Goal: Transaction & Acquisition: Obtain resource

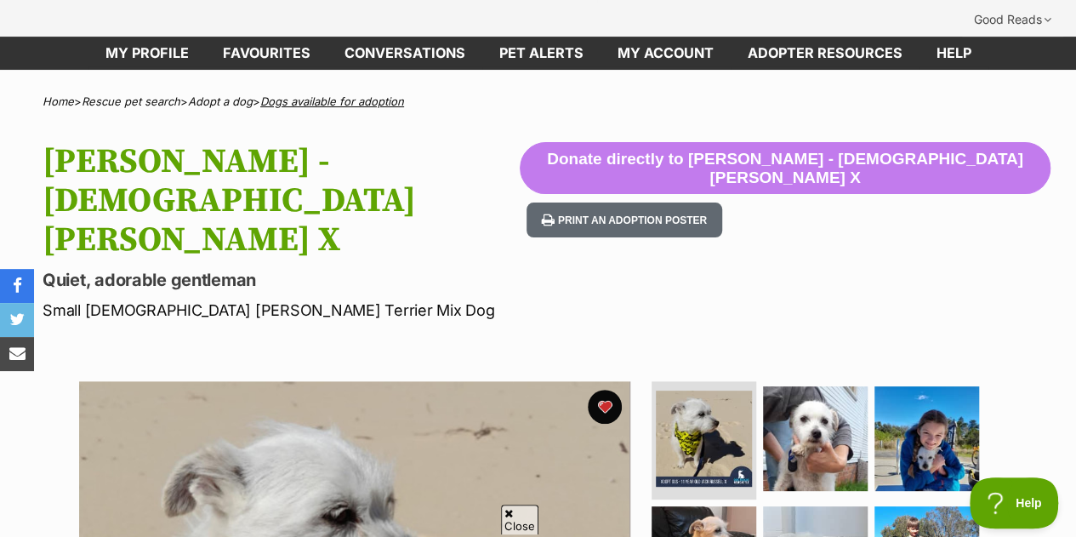
click at [339, 94] on link "Dogs available for adoption" at bounding box center [332, 101] width 144 height 14
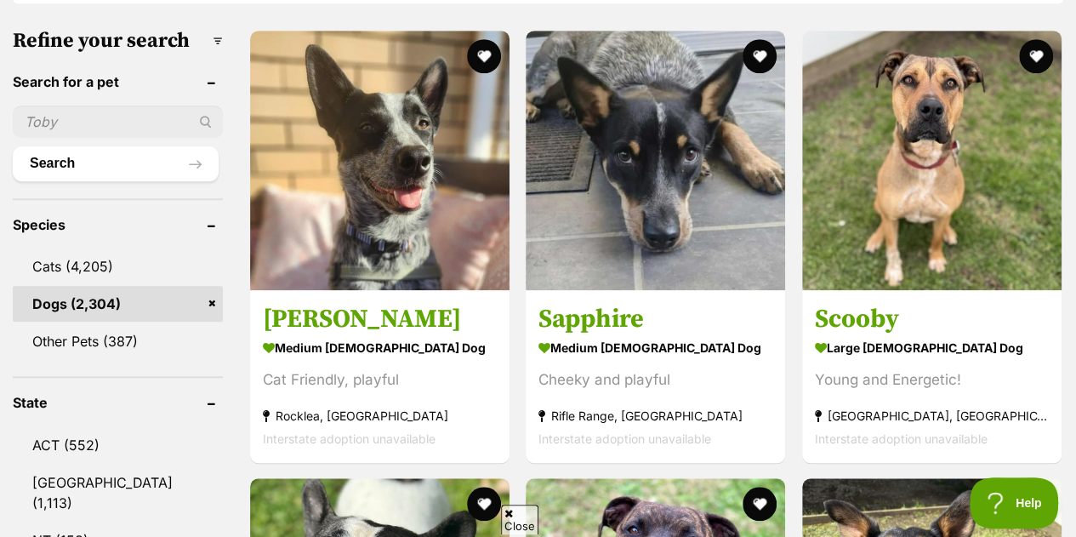
scroll to position [595, 0]
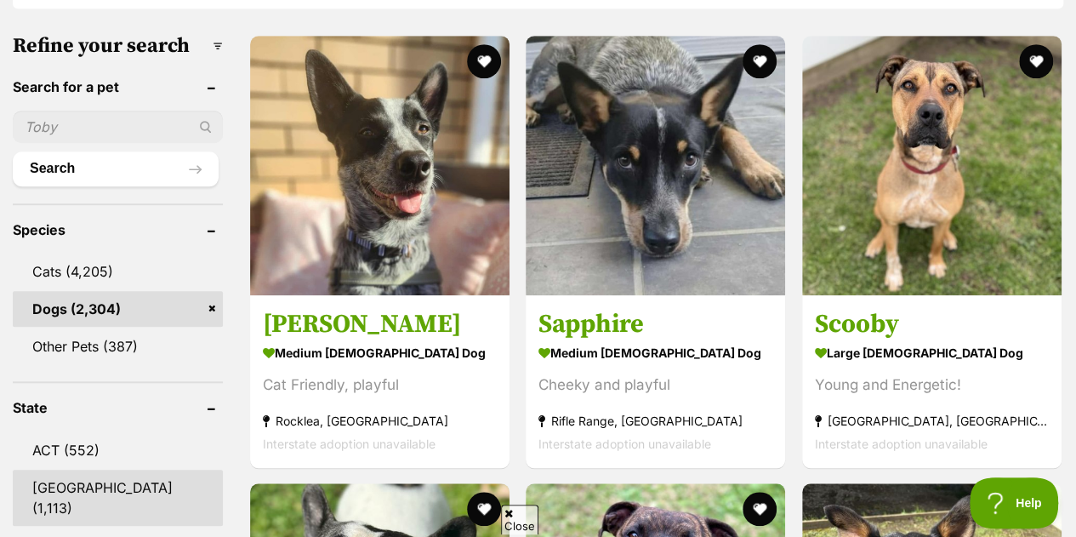
click at [99, 470] on link "NSW (1,113)" at bounding box center [118, 498] width 210 height 56
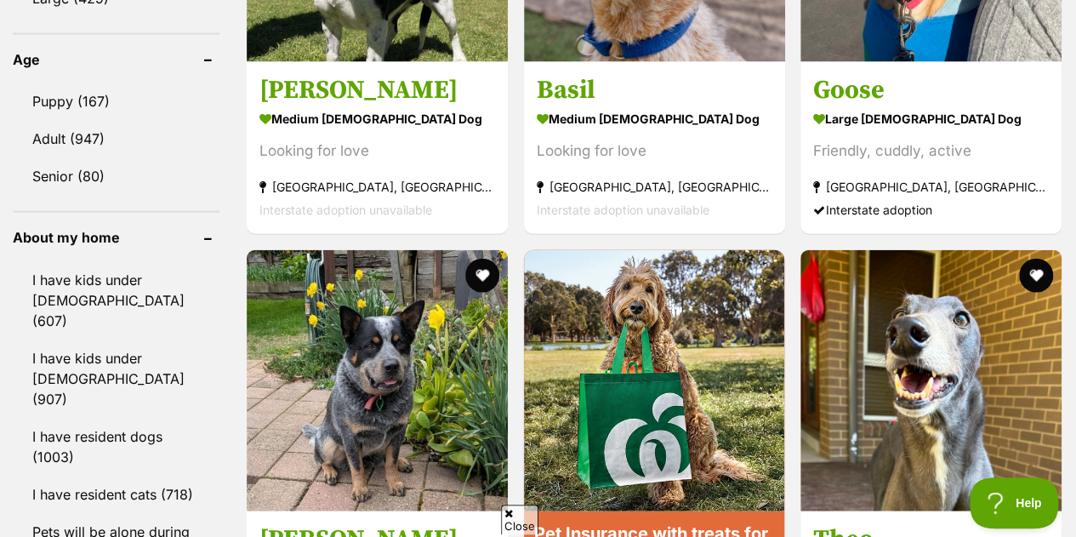
scroll to position [1957, 0]
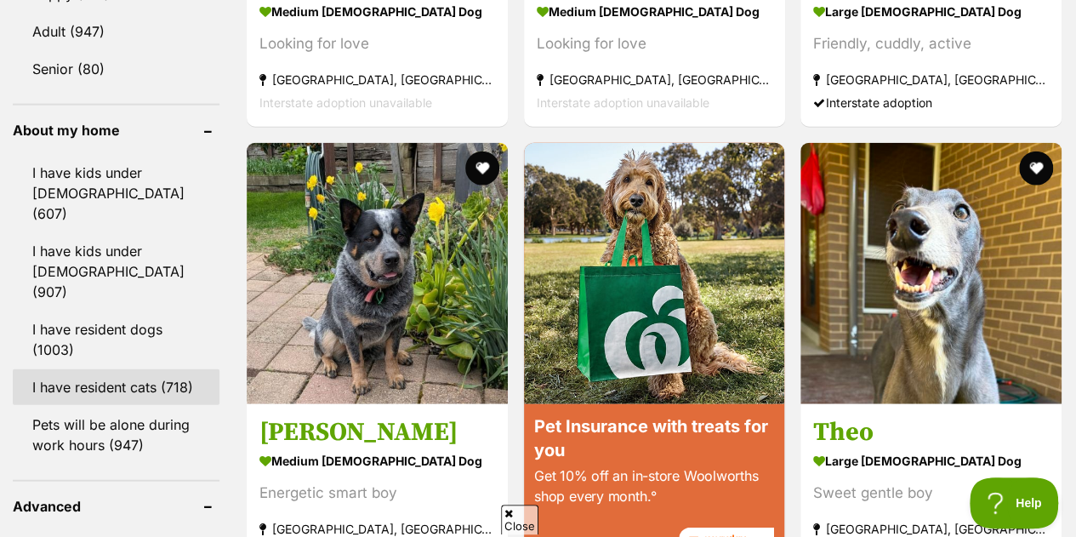
click at [127, 369] on link "I have resident cats (718)" at bounding box center [116, 387] width 207 height 36
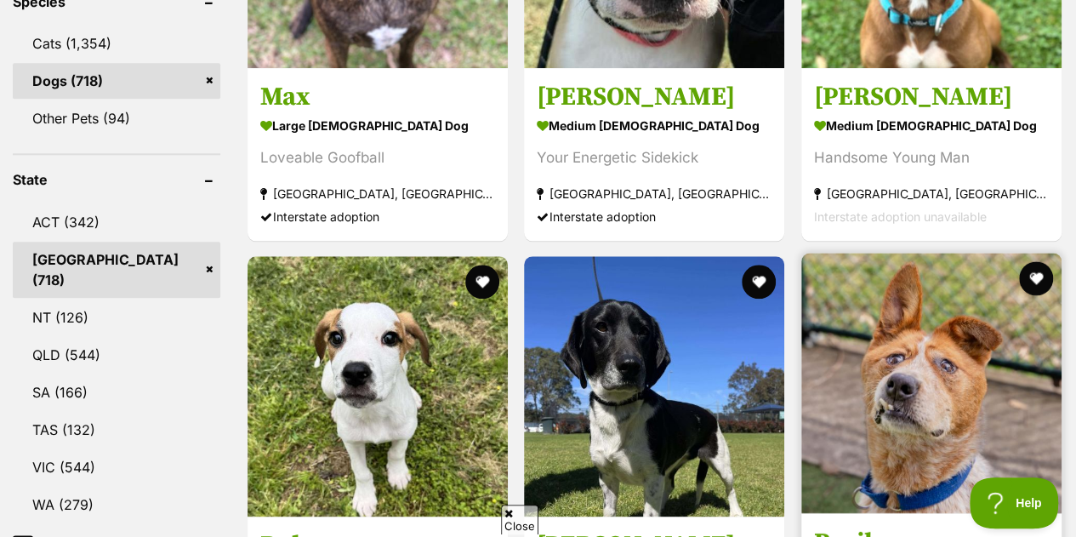
scroll to position [851, 0]
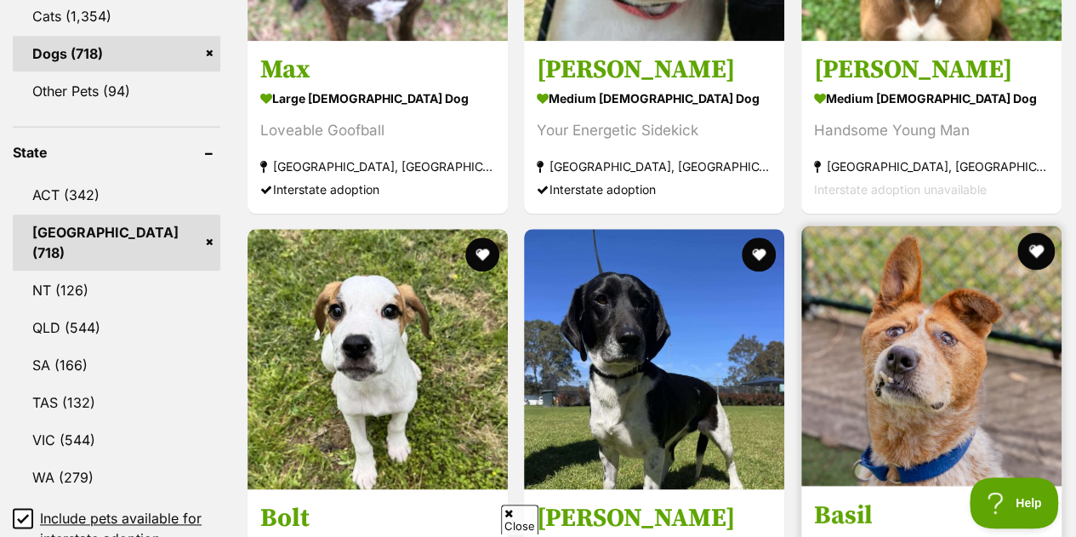
click at [1036, 232] on button "favourite" at bounding box center [1035, 250] width 37 height 37
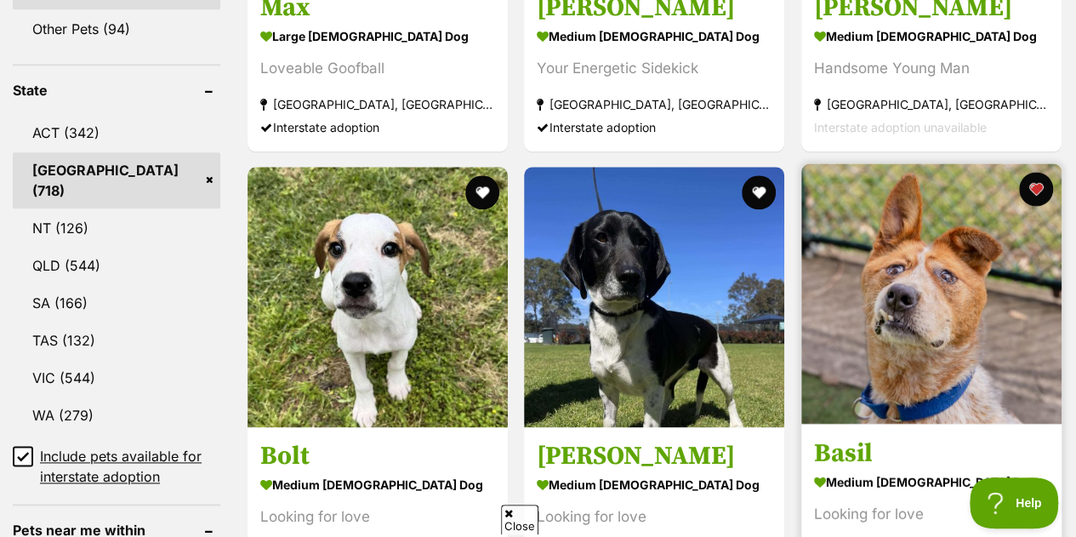
scroll to position [936, 0]
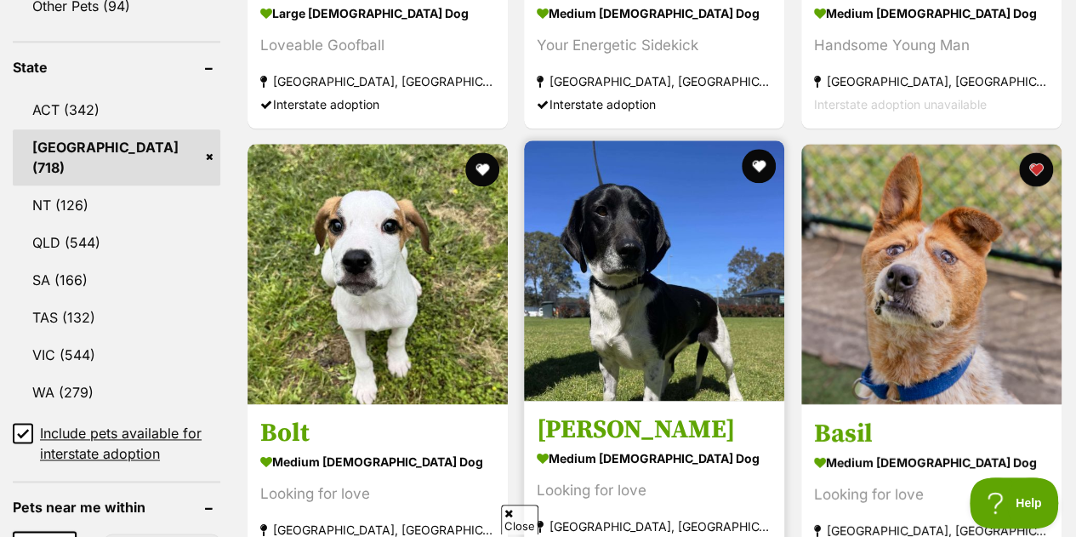
click at [690, 225] on img at bounding box center [654, 270] width 260 height 260
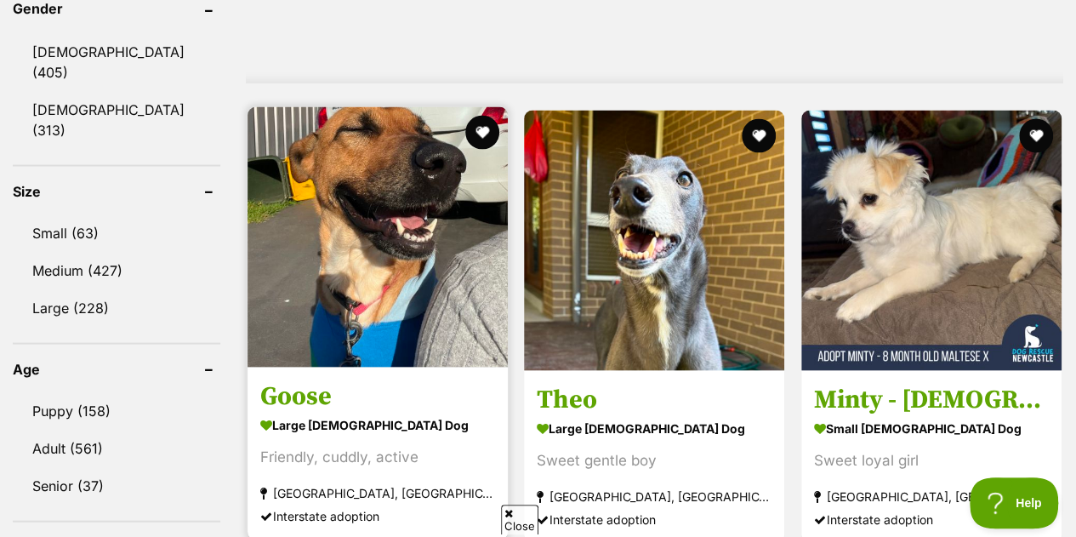
scroll to position [1616, 0]
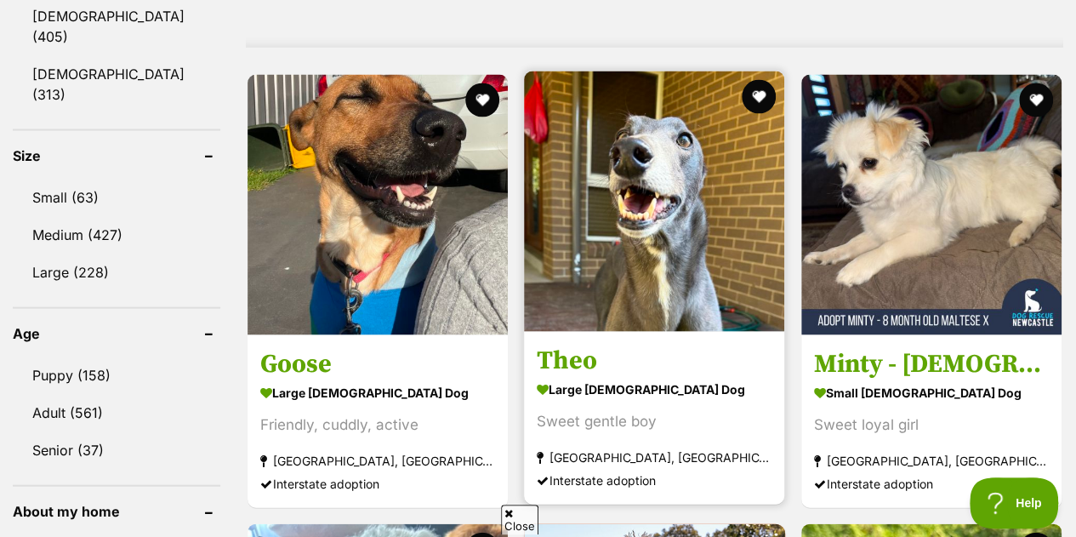
click at [635, 246] on img at bounding box center [654, 201] width 260 height 260
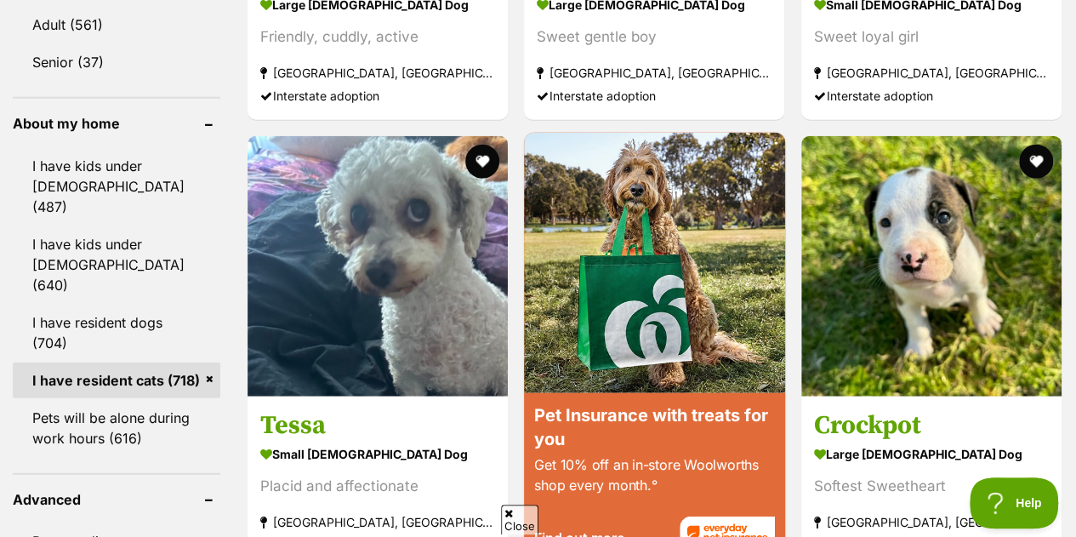
scroll to position [2042, 0]
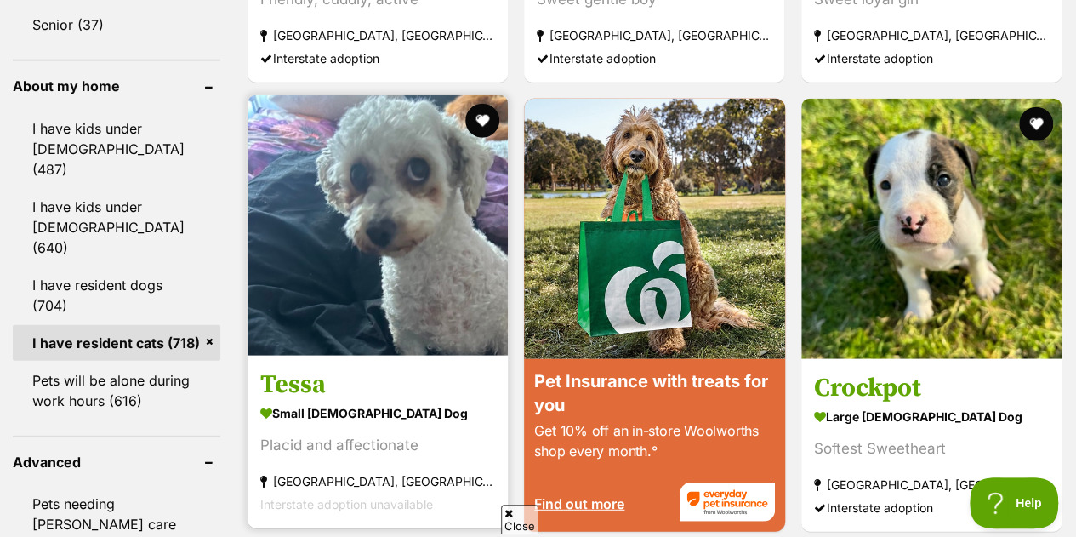
click at [424, 169] on img at bounding box center [378, 225] width 260 height 260
click at [481, 102] on button "favourite" at bounding box center [482, 120] width 37 height 37
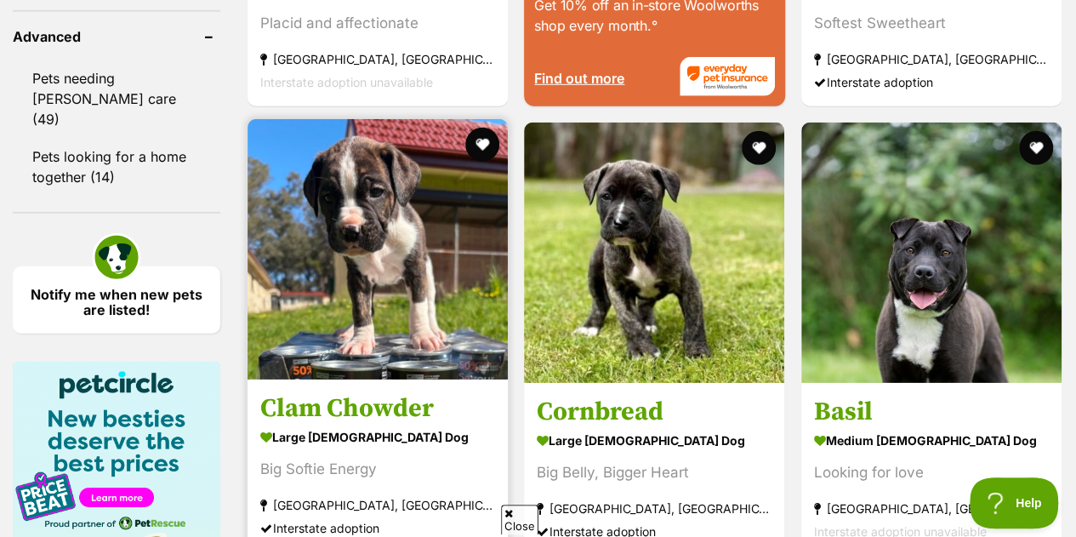
scroll to position [2552, 0]
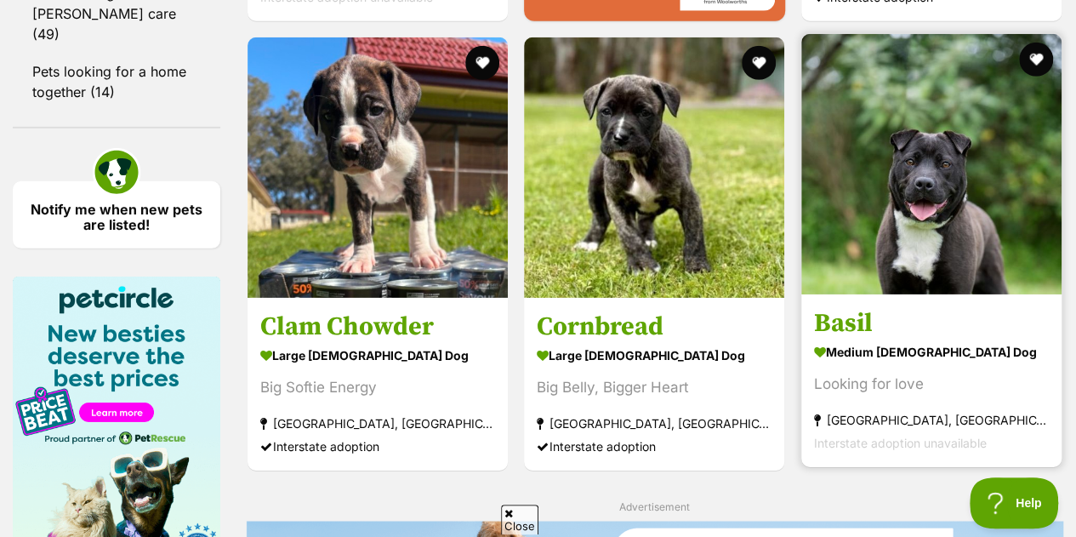
click at [899, 140] on img at bounding box center [931, 164] width 260 height 260
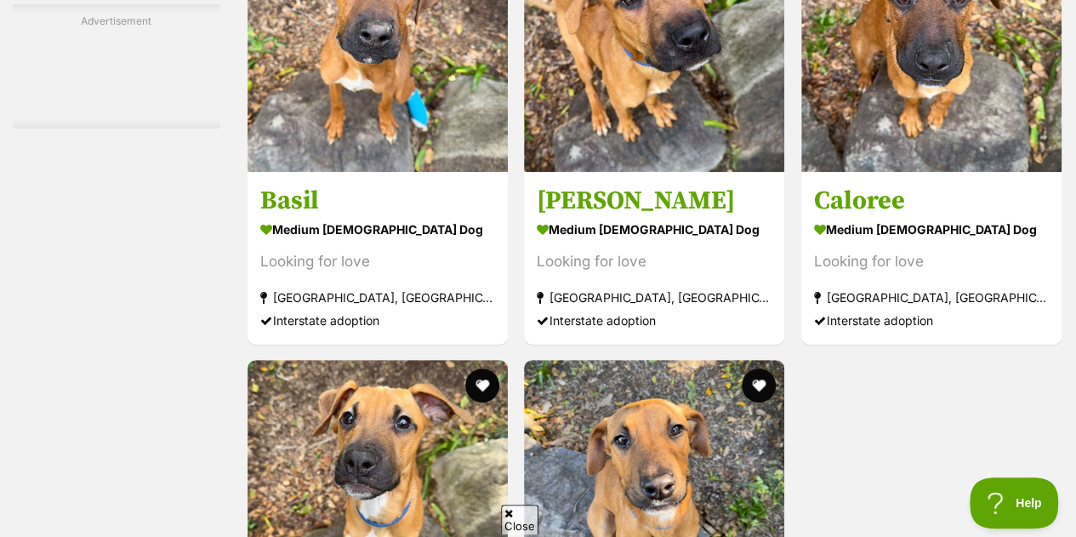
scroll to position [3318, 0]
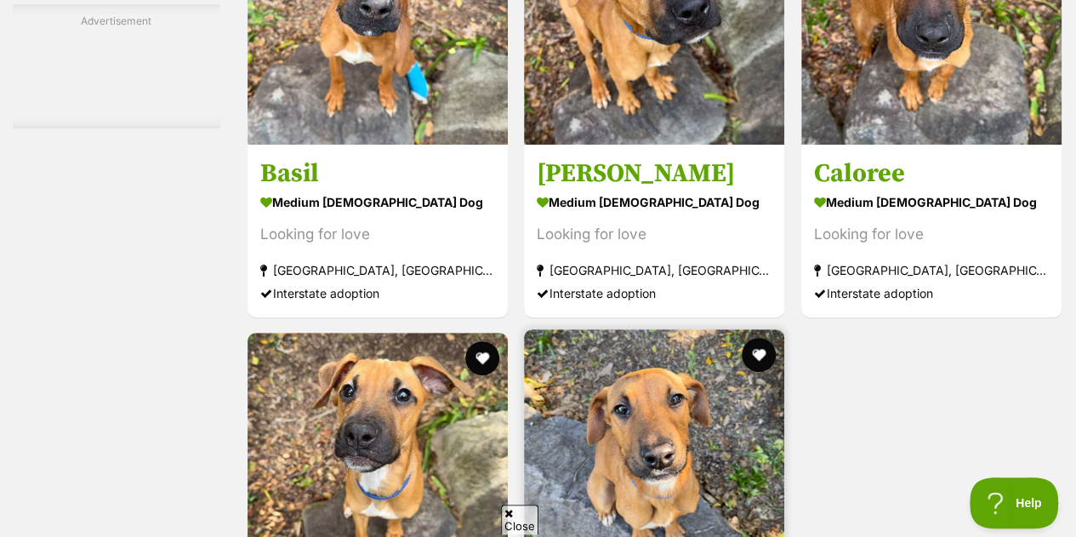
click at [650, 367] on img at bounding box center [654, 459] width 260 height 260
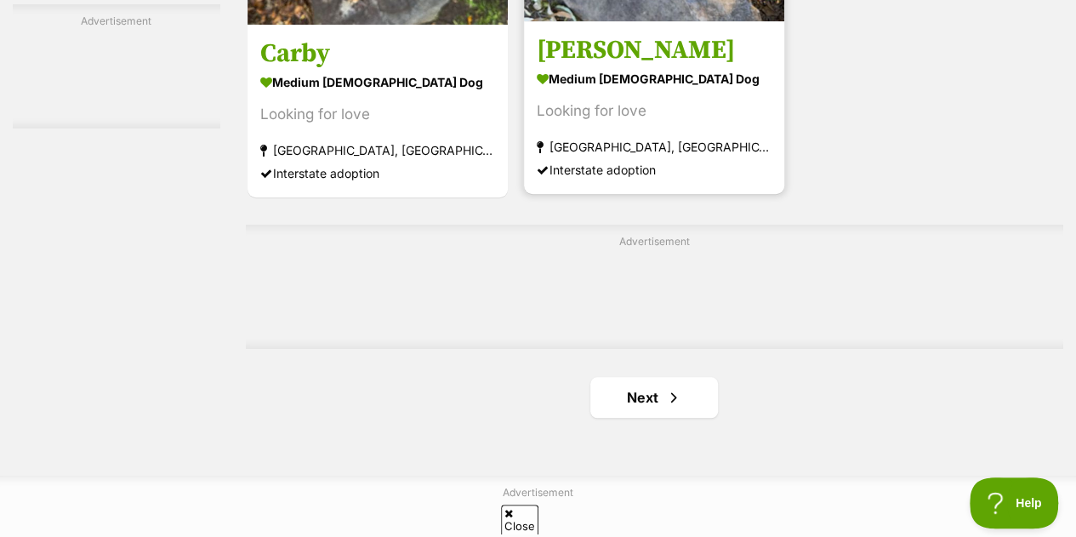
scroll to position [3913, 0]
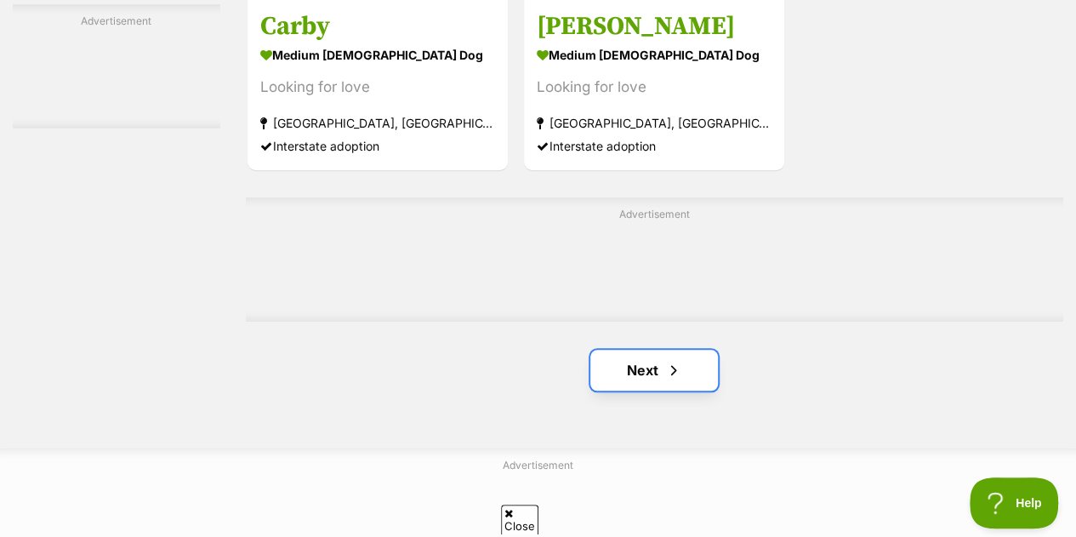
click at [649, 350] on link "Next" at bounding box center [654, 370] width 128 height 41
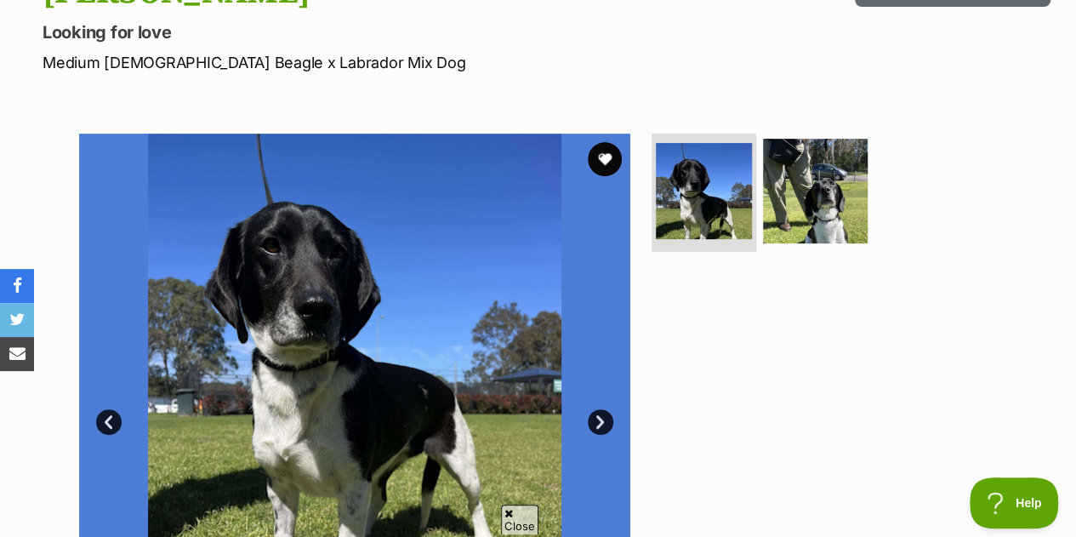
scroll to position [255, 0]
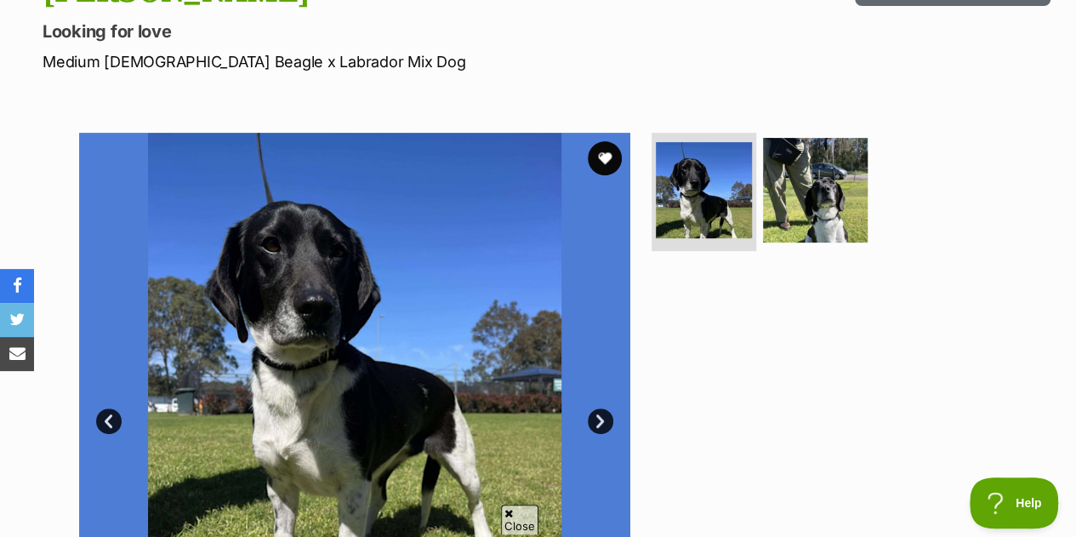
click at [592, 408] on link "Next" at bounding box center [601, 421] width 26 height 26
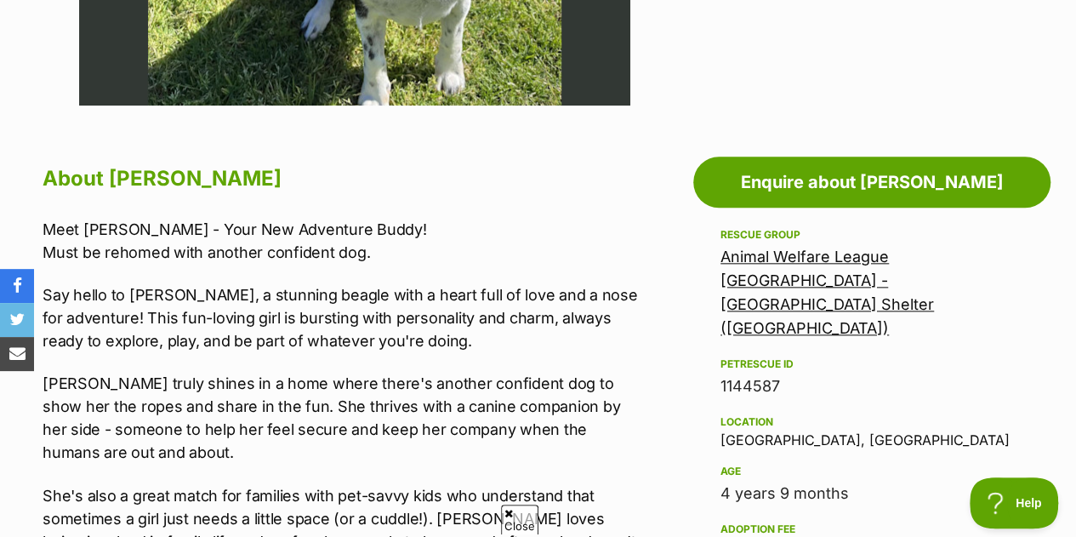
scroll to position [851, 0]
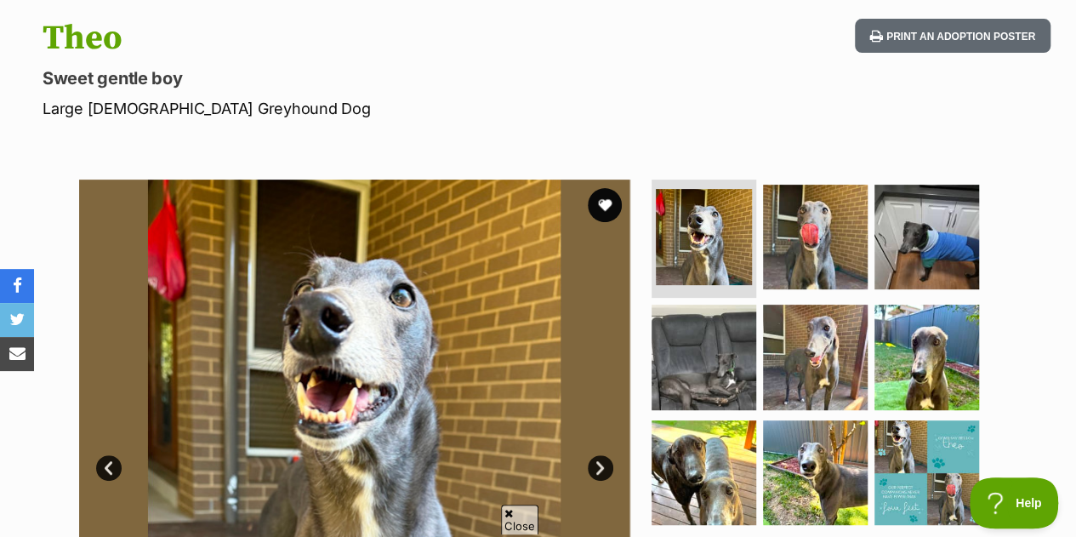
scroll to position [255, 0]
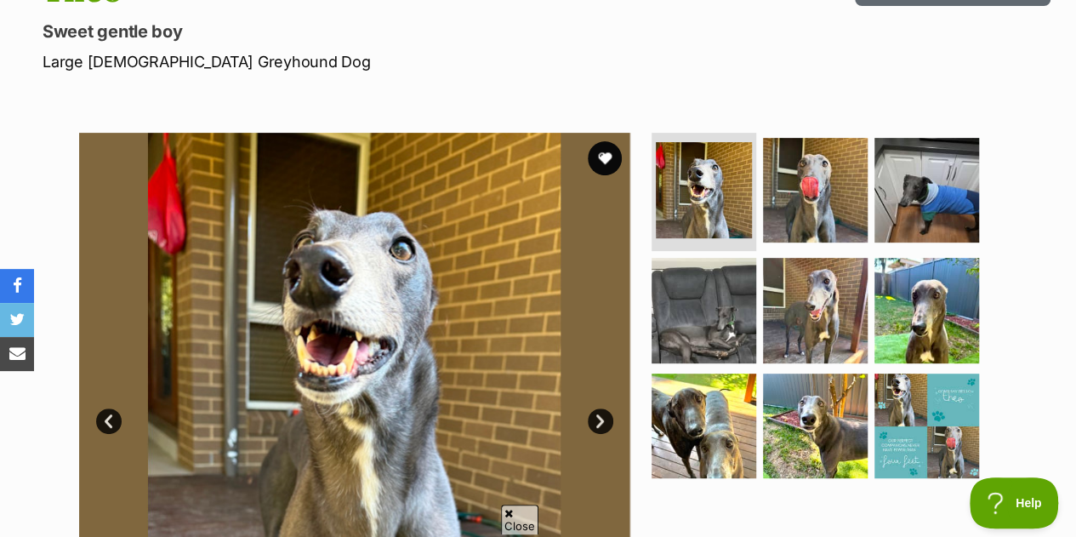
click at [591, 408] on link "Next" at bounding box center [601, 421] width 26 height 26
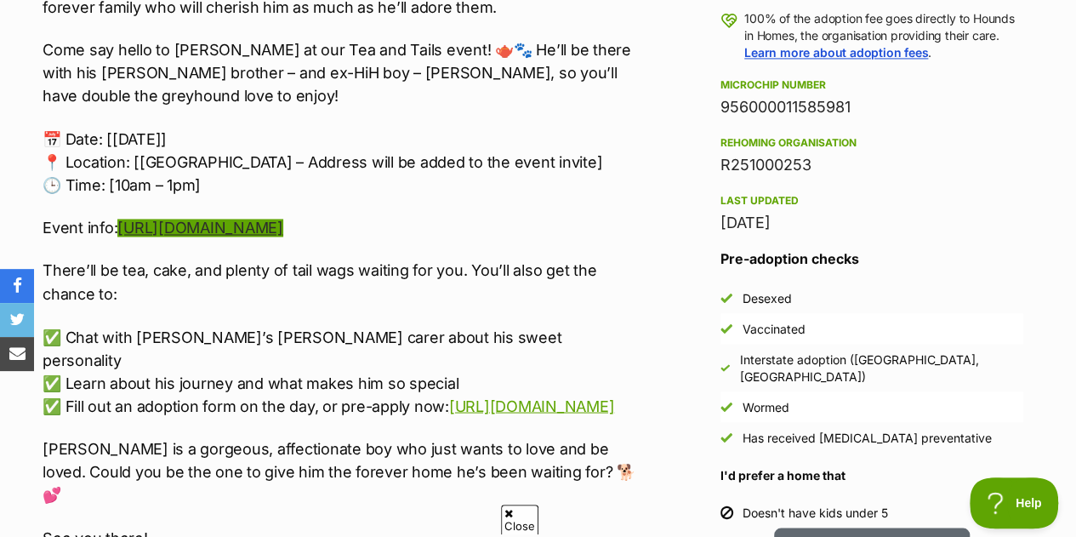
scroll to position [1361, 0]
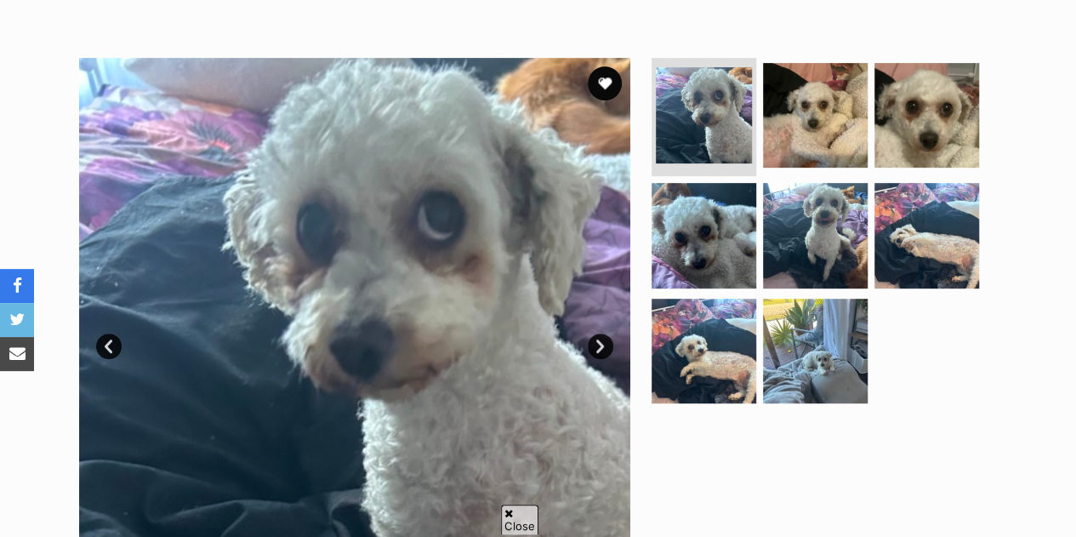
scroll to position [340, 0]
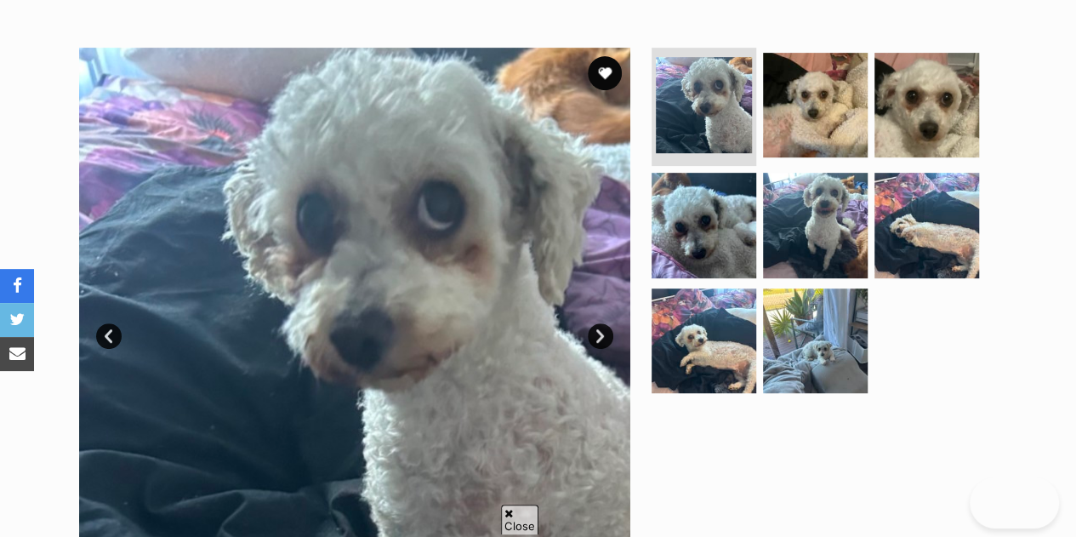
click at [604, 323] on link "Next" at bounding box center [601, 336] width 26 height 26
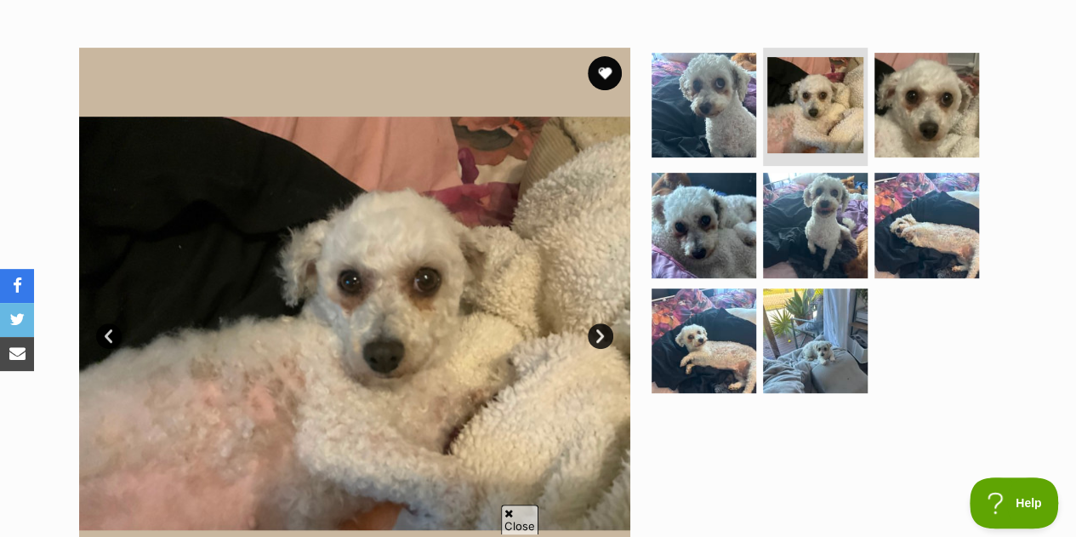
click at [604, 323] on link "Next" at bounding box center [601, 336] width 26 height 26
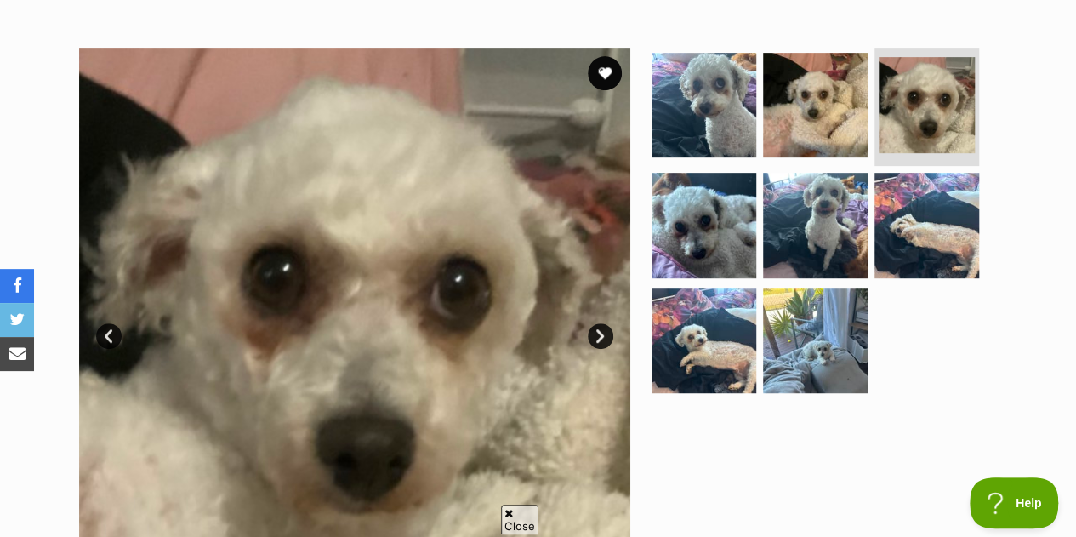
click at [604, 323] on link "Next" at bounding box center [601, 336] width 26 height 26
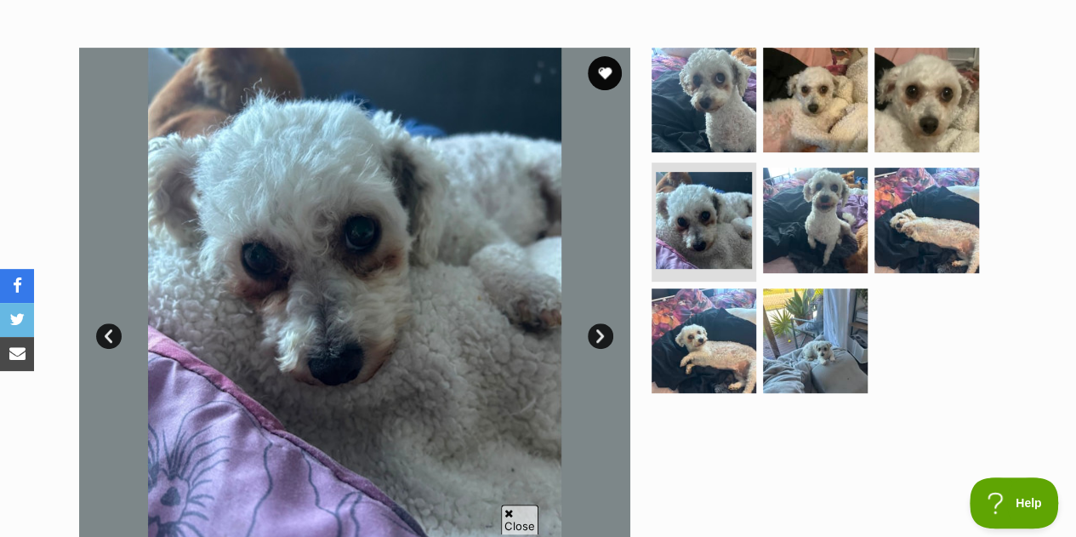
click at [604, 323] on link "Next" at bounding box center [601, 336] width 26 height 26
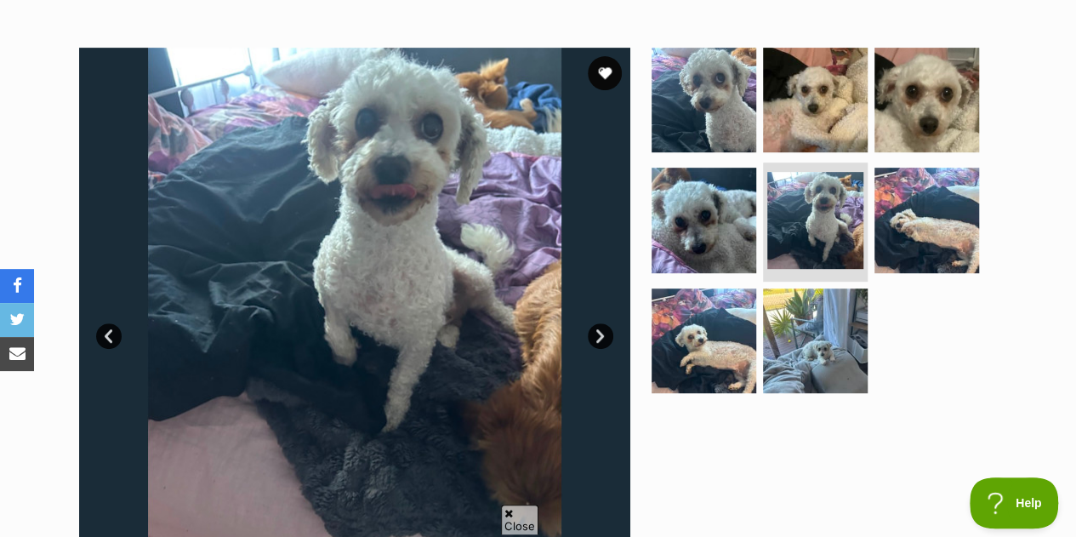
click at [603, 323] on link "Next" at bounding box center [601, 336] width 26 height 26
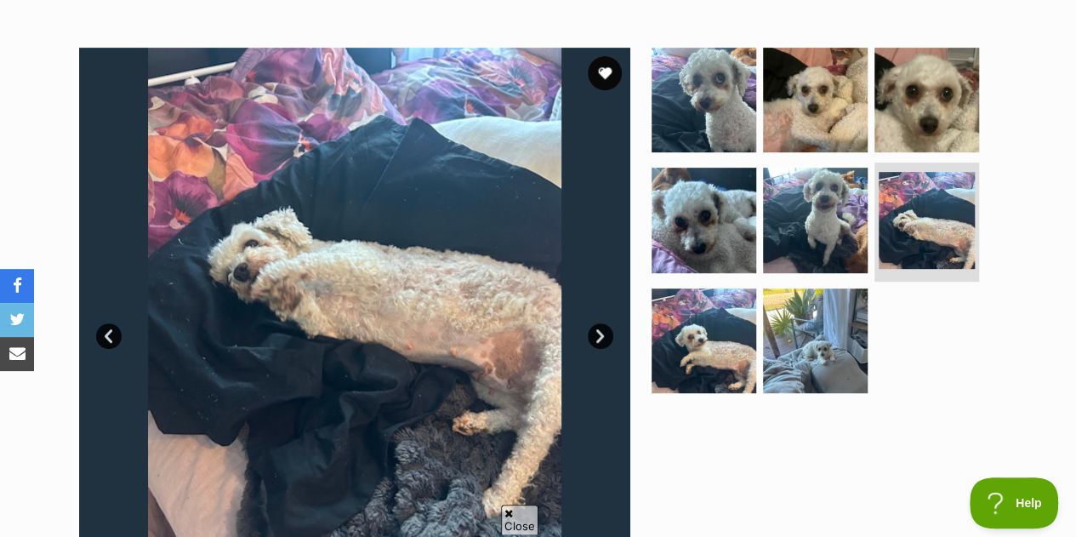
click at [603, 323] on link "Next" at bounding box center [601, 336] width 26 height 26
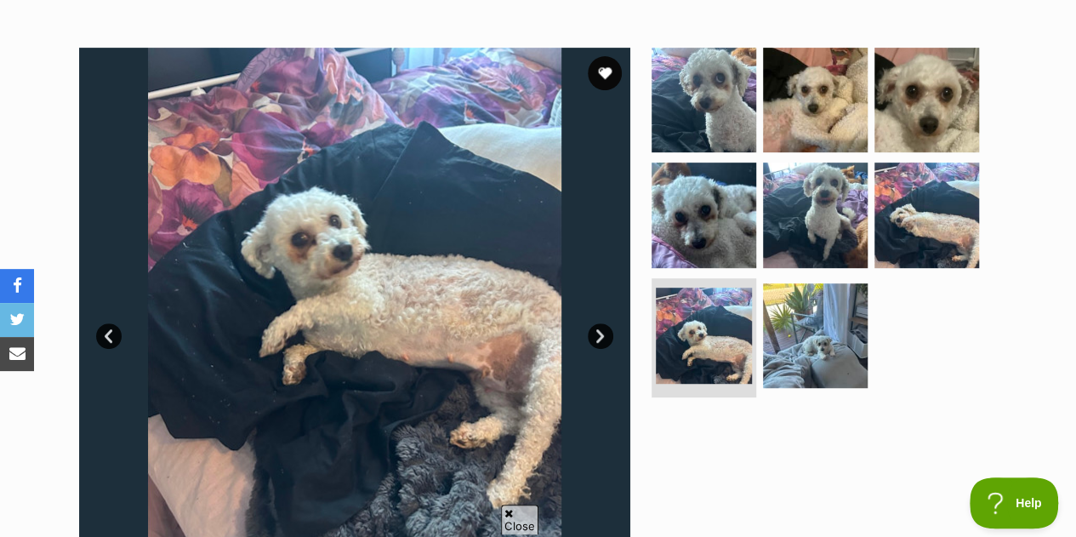
click at [603, 323] on link "Next" at bounding box center [601, 336] width 26 height 26
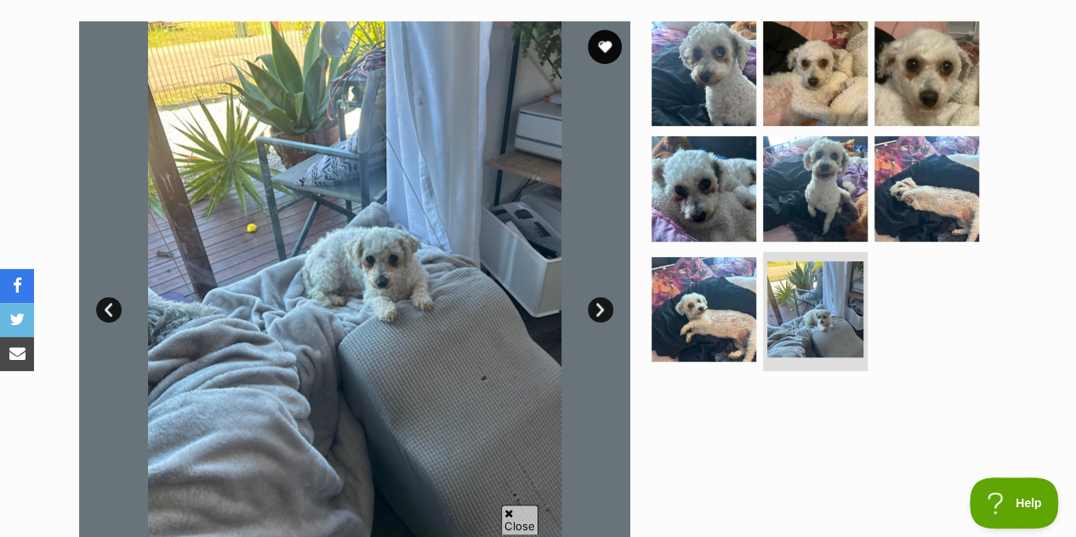
scroll to position [340, 0]
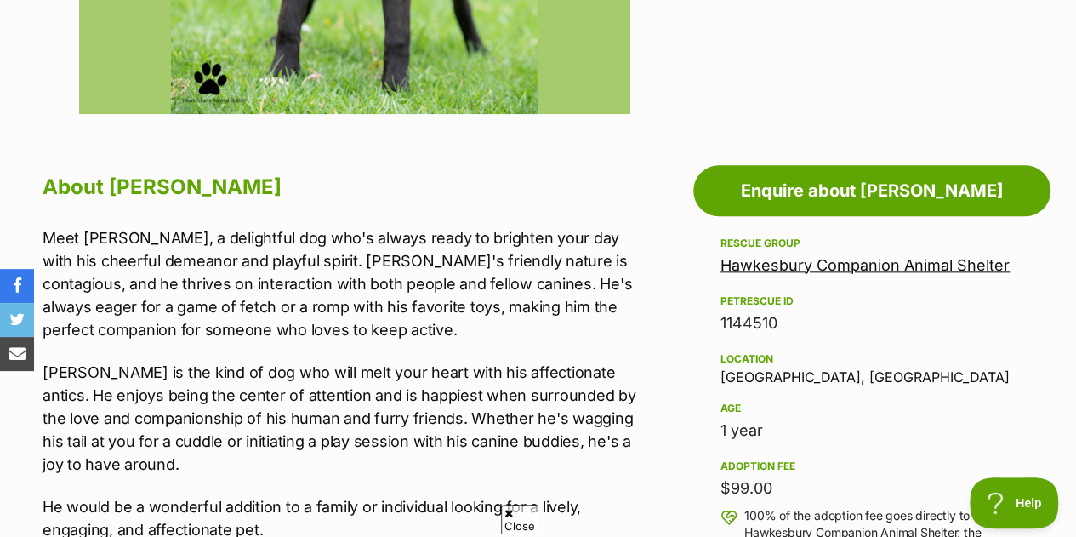
scroll to position [851, 0]
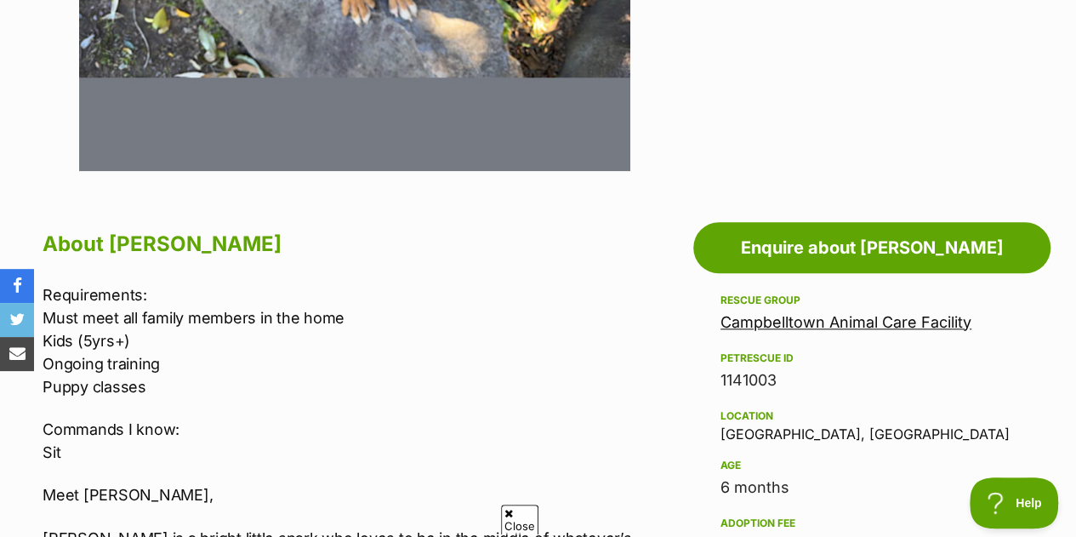
scroll to position [766, 0]
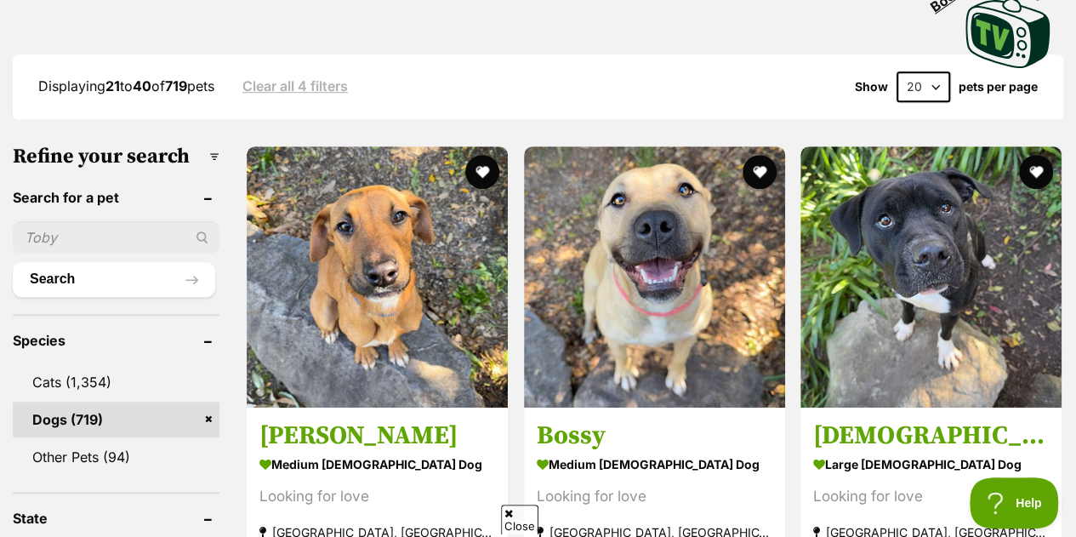
scroll to position [510, 0]
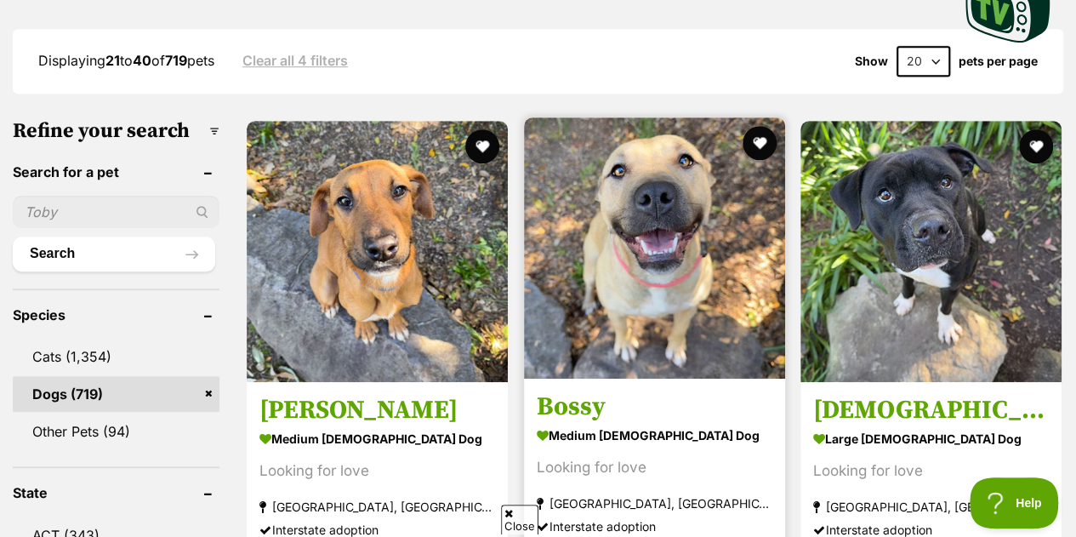
click at [645, 195] on img at bounding box center [654, 247] width 261 height 261
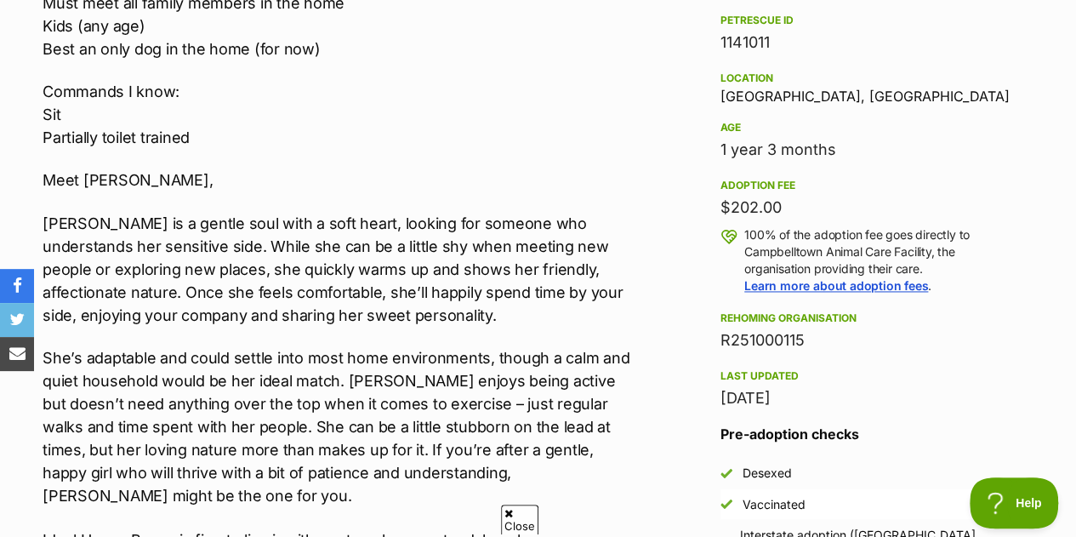
scroll to position [1191, 0]
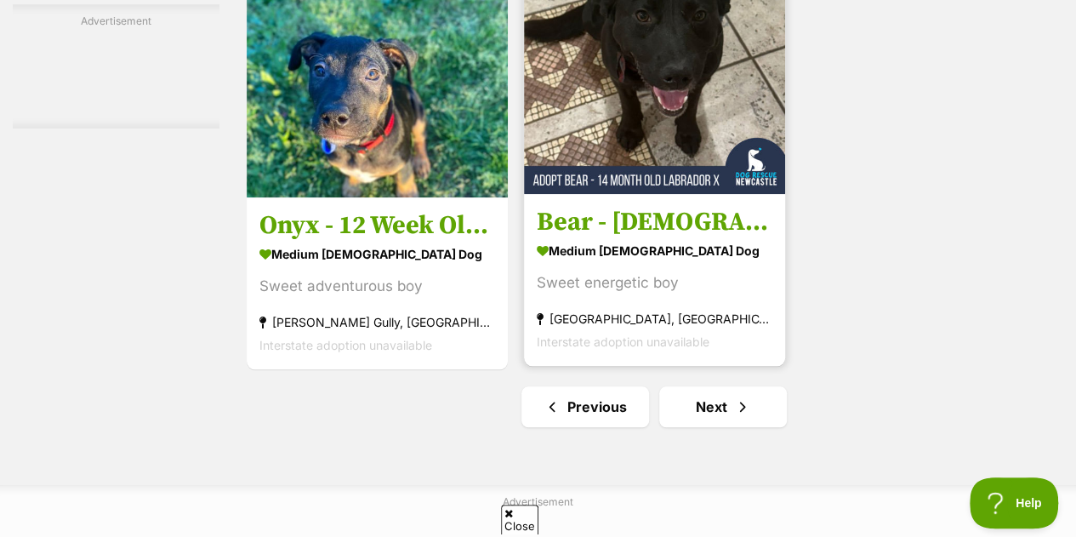
scroll to position [3913, 0]
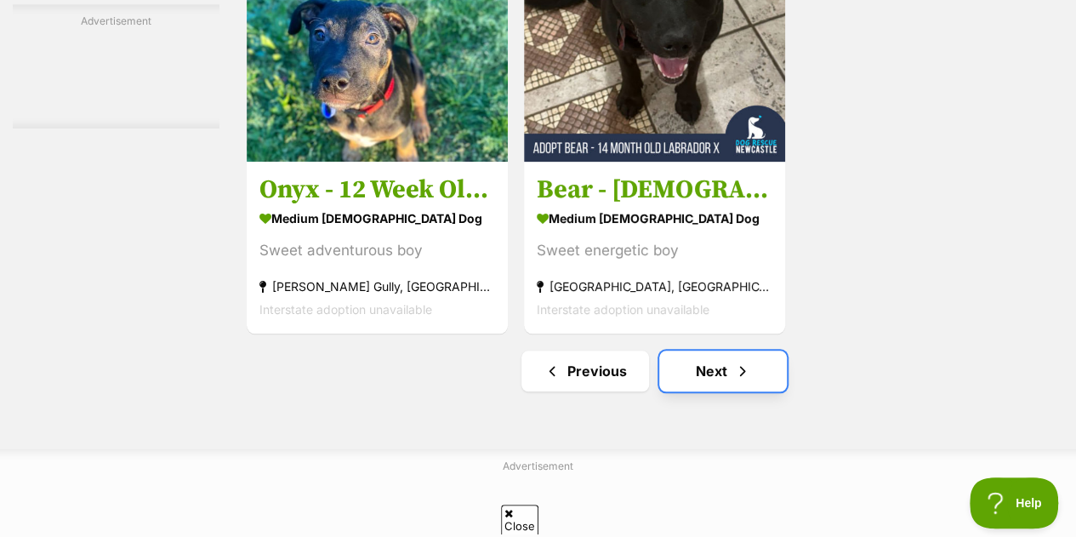
click at [743, 361] on span "Next page" at bounding box center [742, 371] width 17 height 20
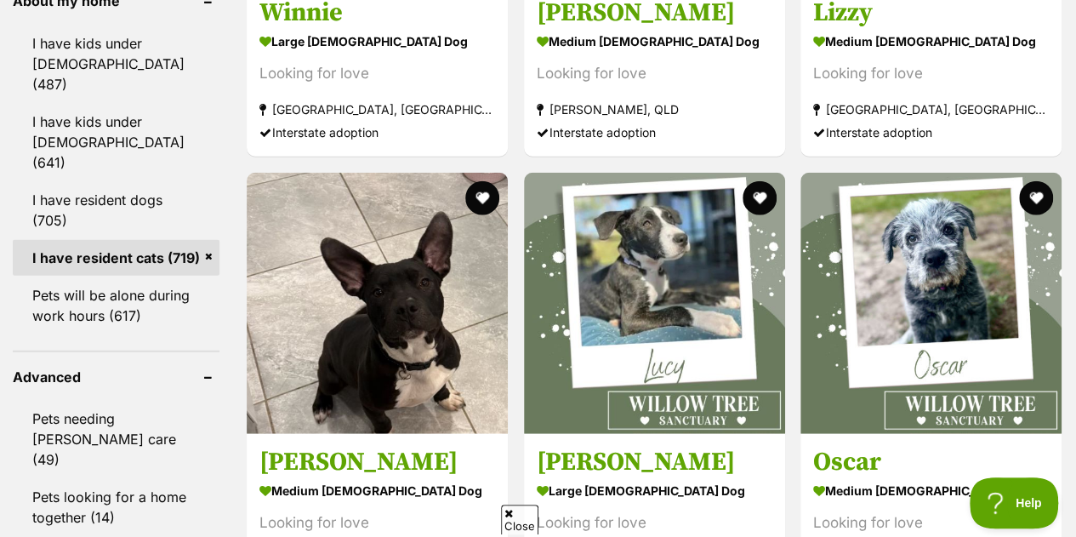
scroll to position [2212, 0]
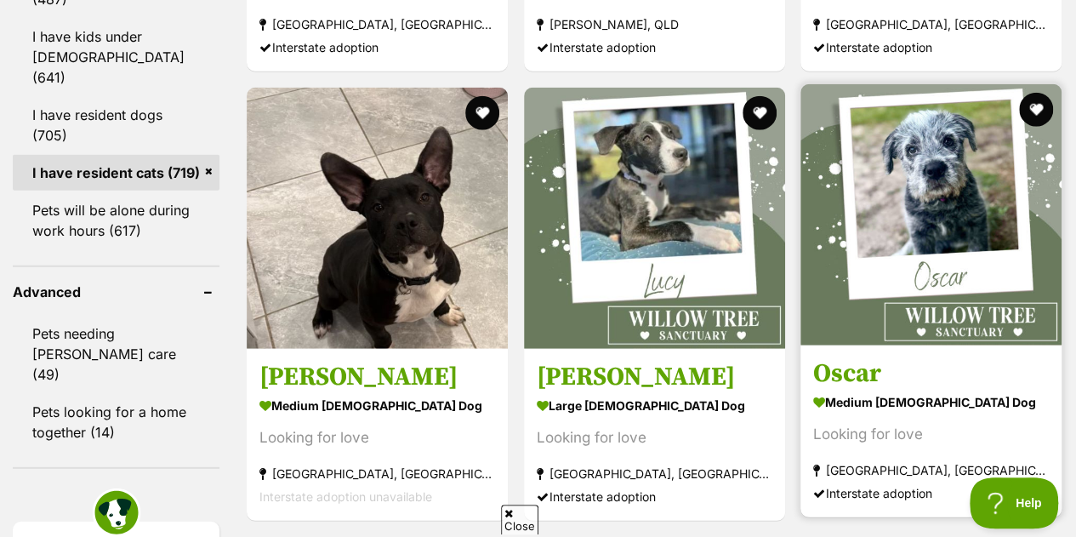
click at [887, 205] on img at bounding box center [930, 214] width 261 height 261
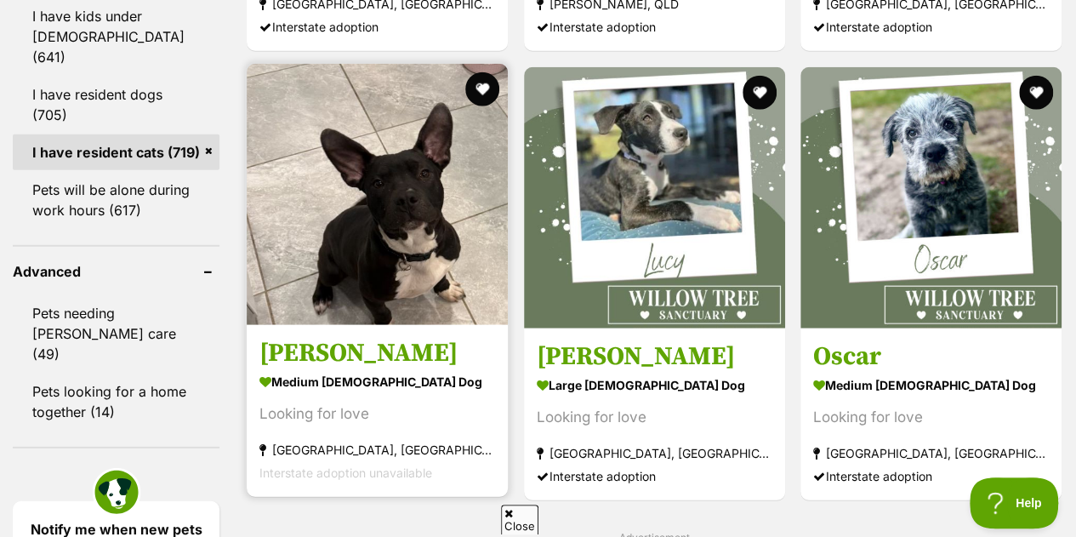
click at [449, 210] on img at bounding box center [377, 194] width 261 height 261
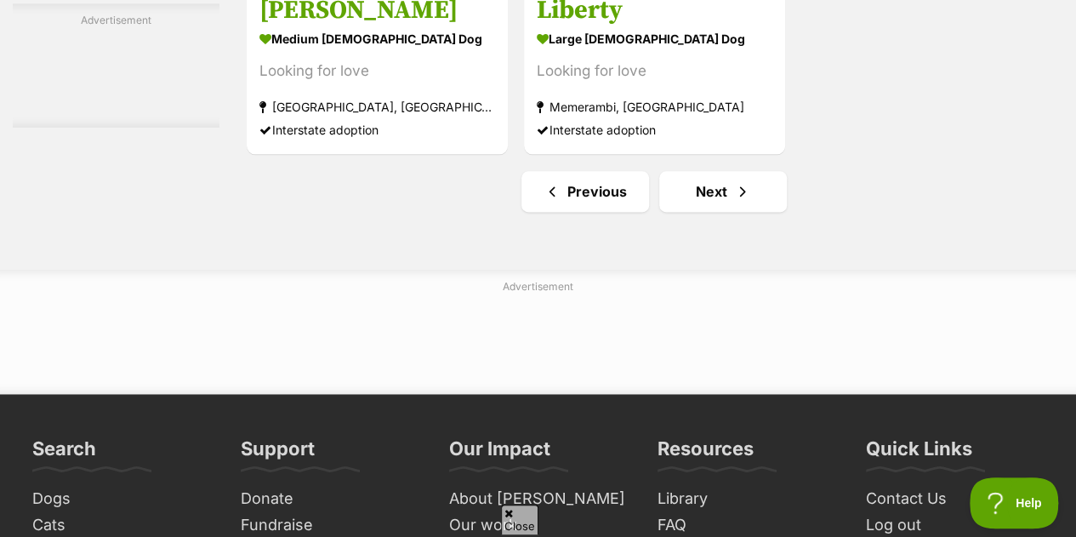
scroll to position [4294, 0]
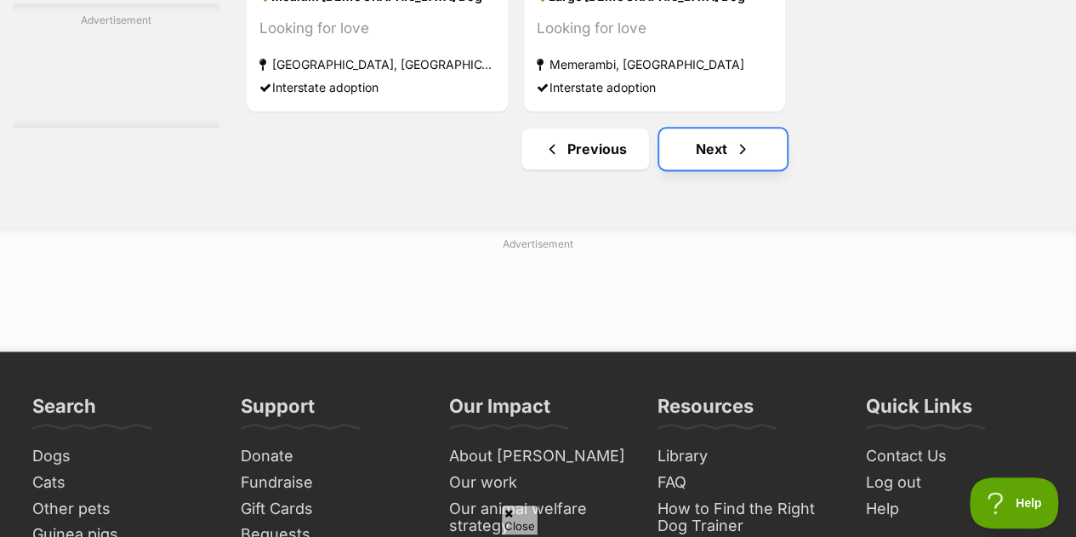
click at [744, 139] on span "Next page" at bounding box center [742, 149] width 17 height 20
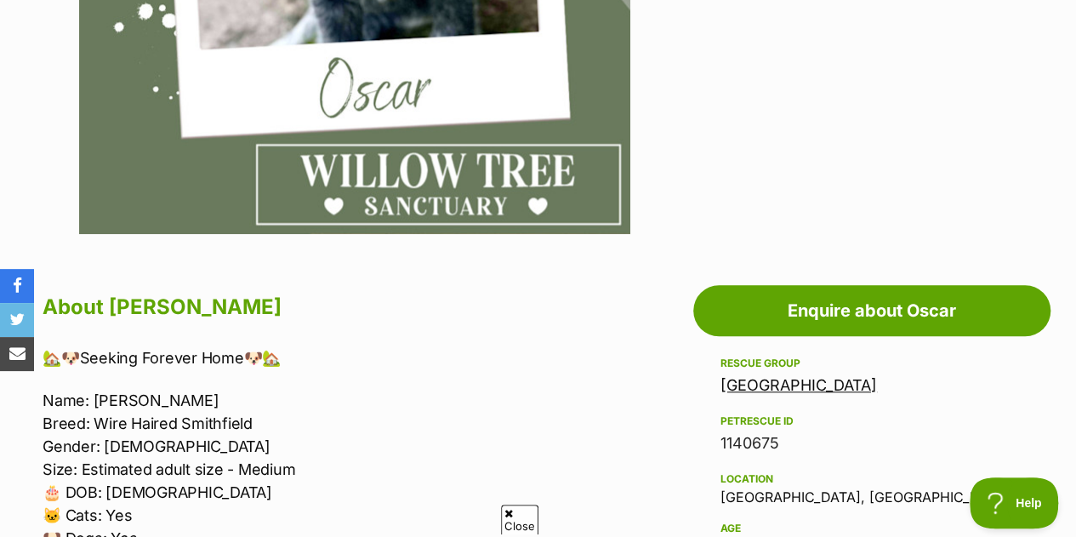
scroll to position [681, 0]
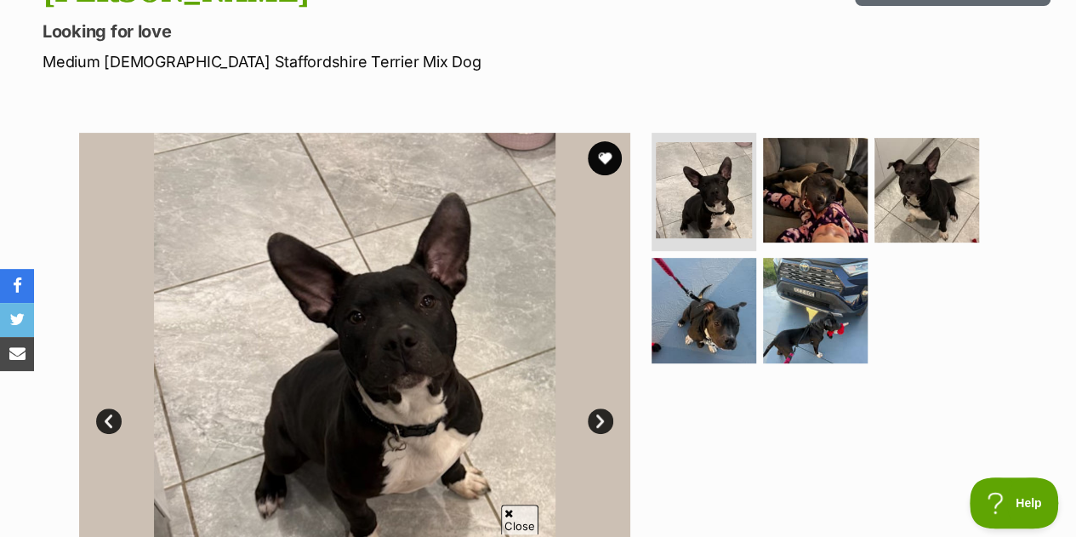
click at [595, 408] on link "Next" at bounding box center [601, 421] width 26 height 26
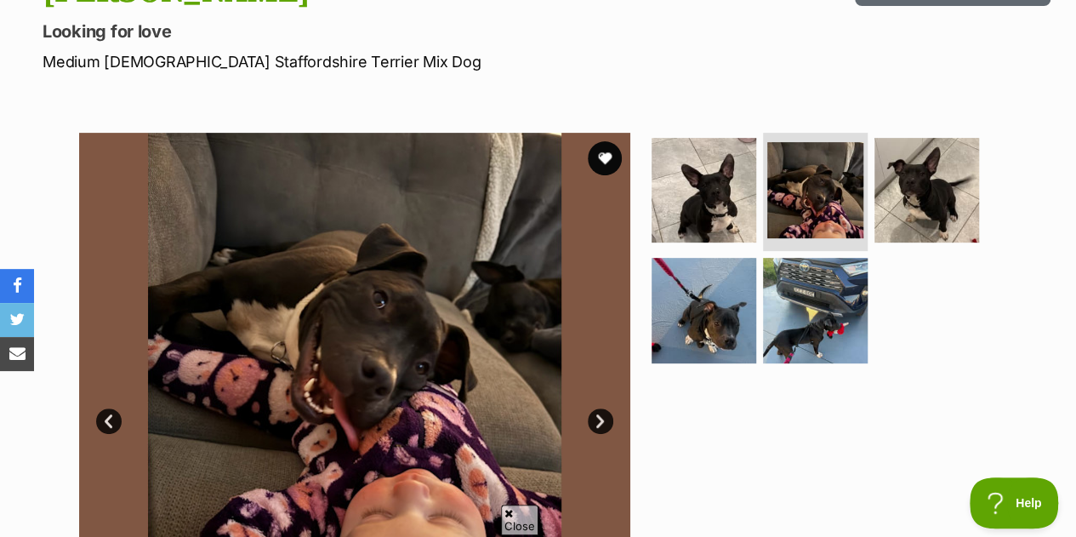
click at [595, 408] on link "Next" at bounding box center [601, 421] width 26 height 26
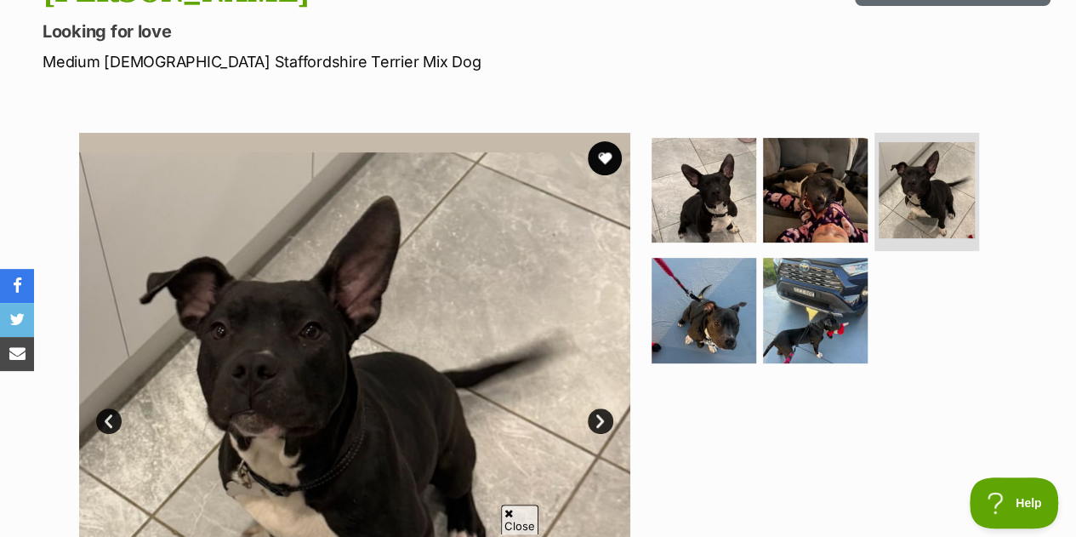
click at [590, 408] on link "Next" at bounding box center [601, 421] width 26 height 26
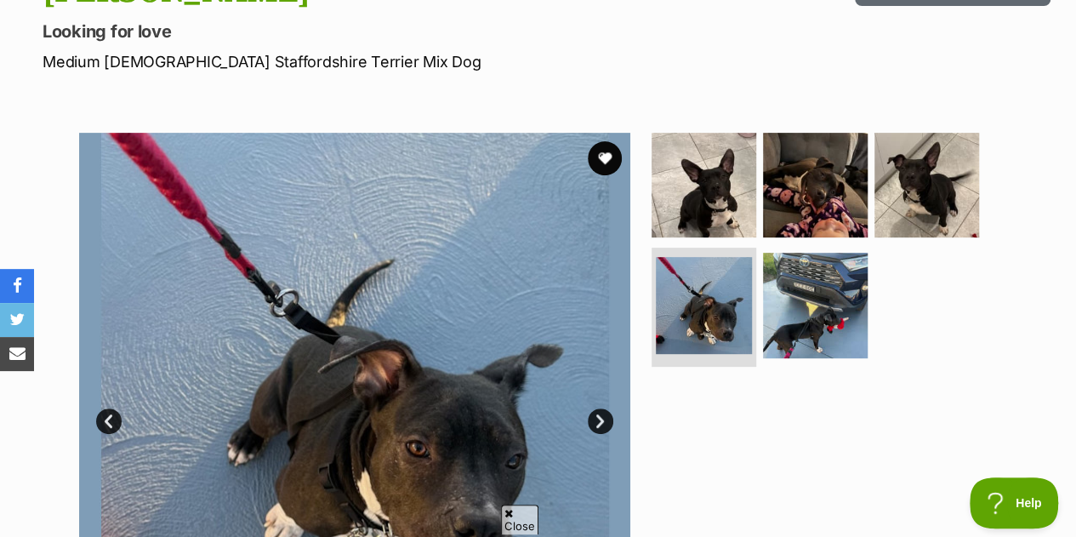
click at [590, 408] on link "Next" at bounding box center [601, 421] width 26 height 26
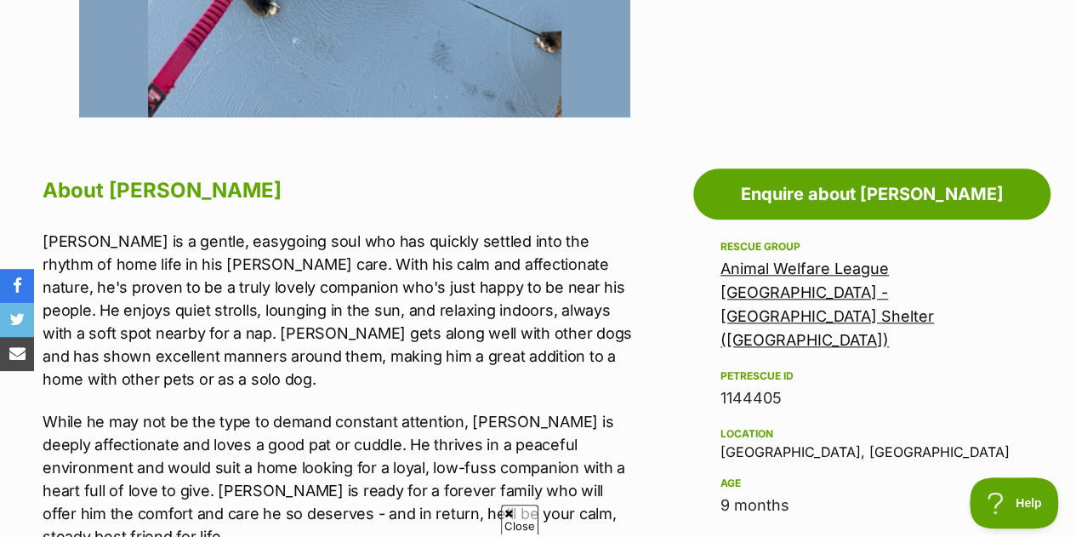
scroll to position [851, 0]
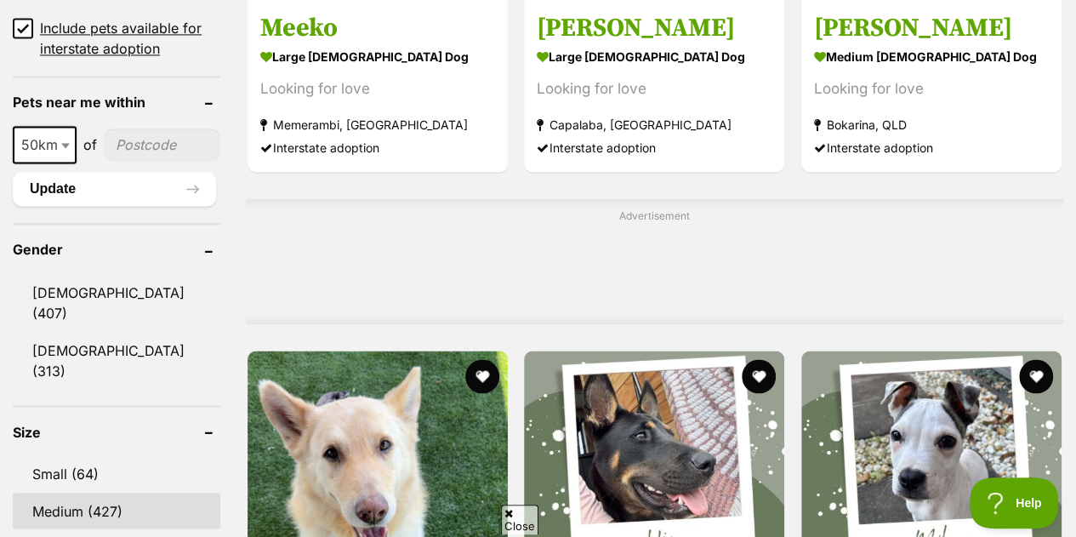
scroll to position [1446, 0]
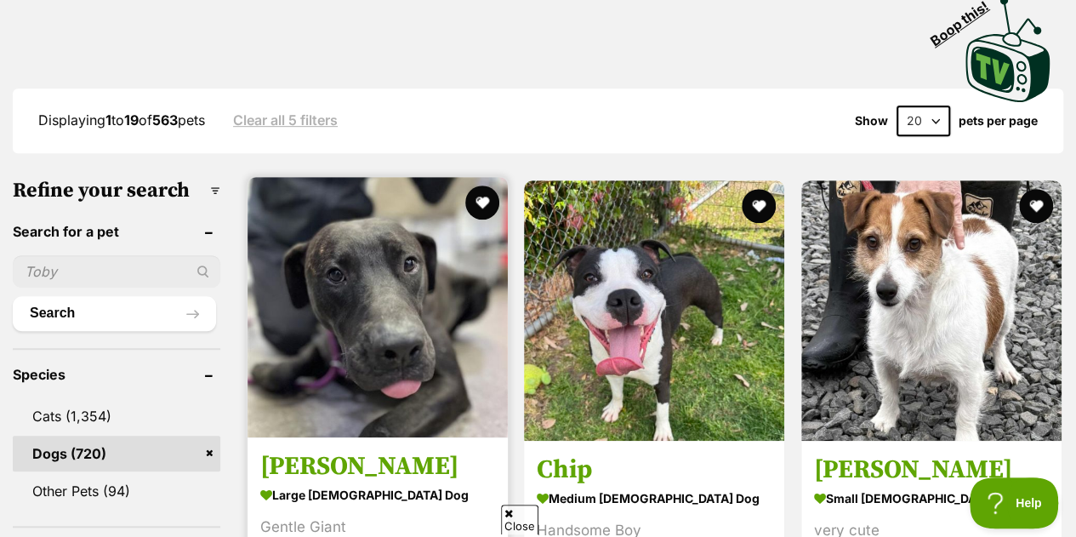
scroll to position [510, 0]
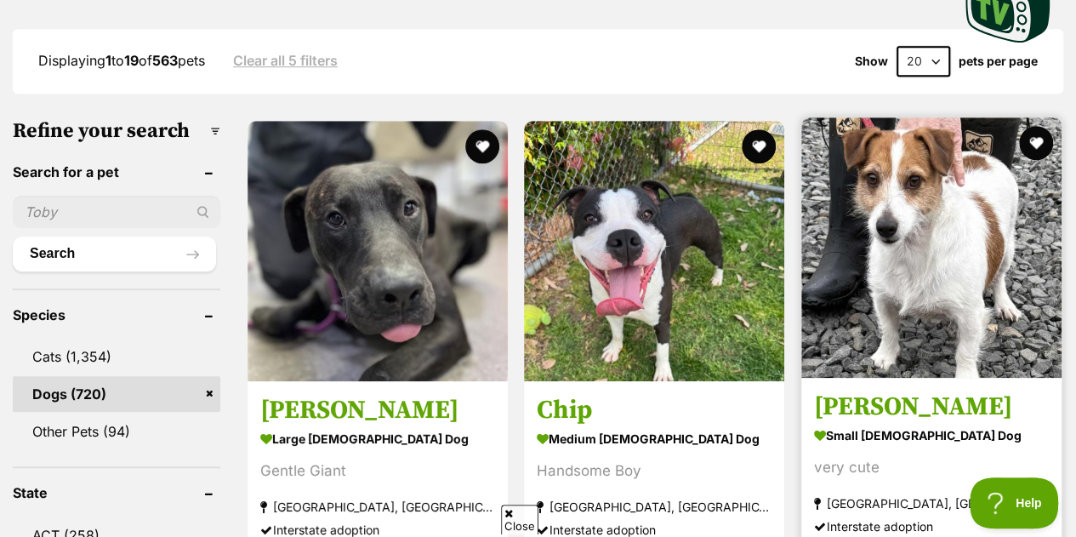
click at [892, 254] on img at bounding box center [931, 247] width 260 height 260
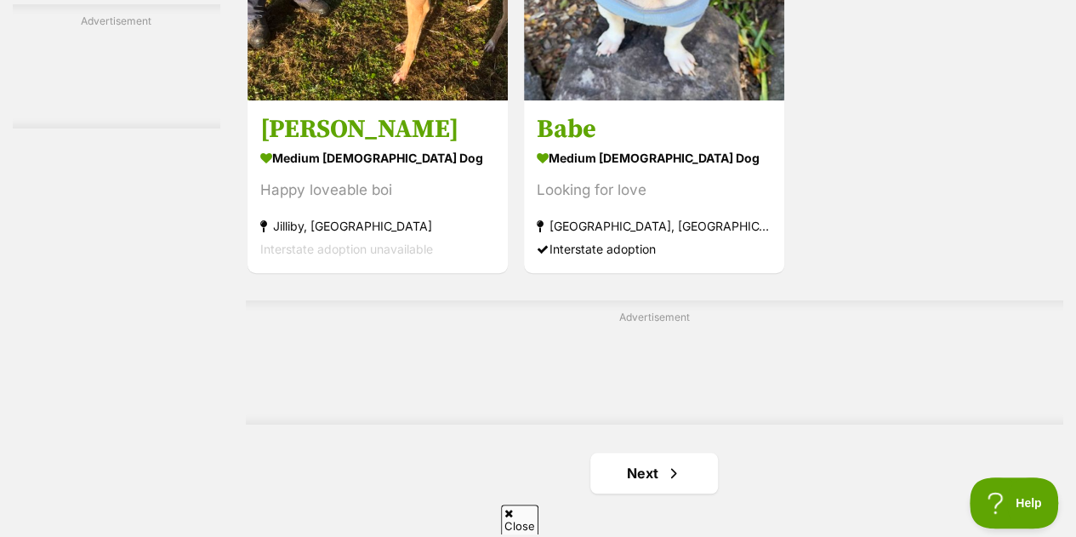
scroll to position [3828, 0]
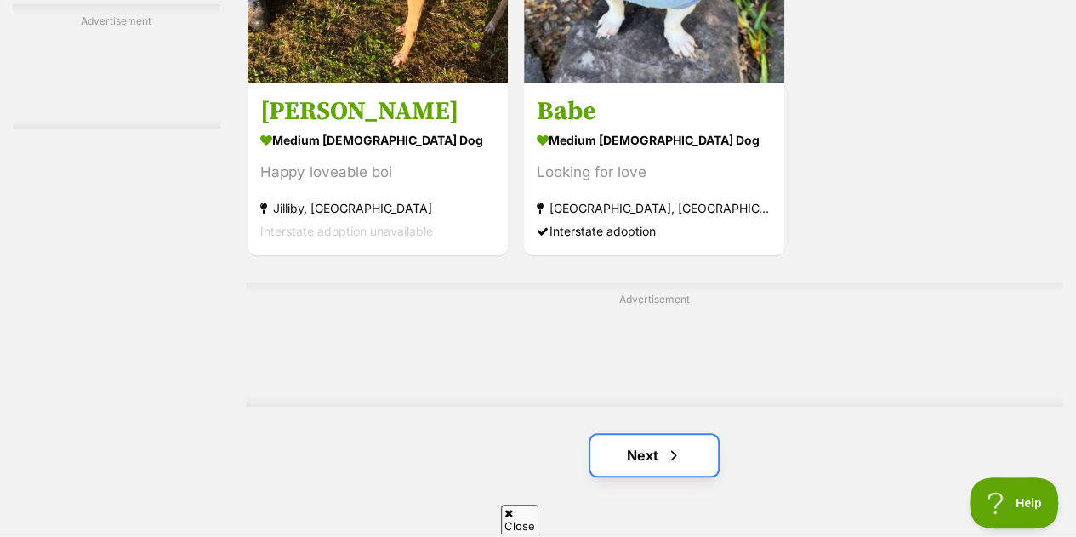
click at [631, 435] on link "Next" at bounding box center [654, 455] width 128 height 41
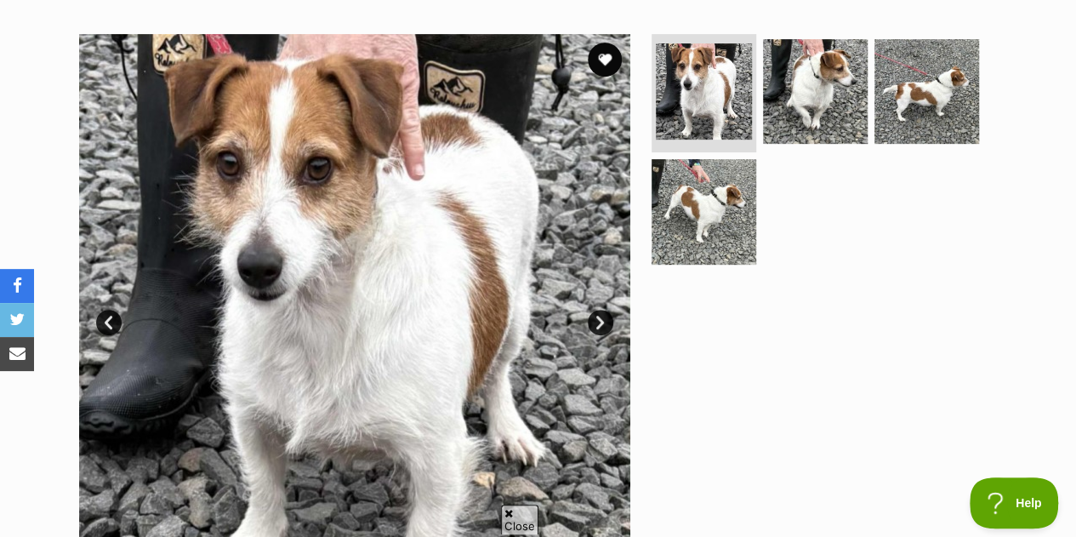
scroll to position [340, 0]
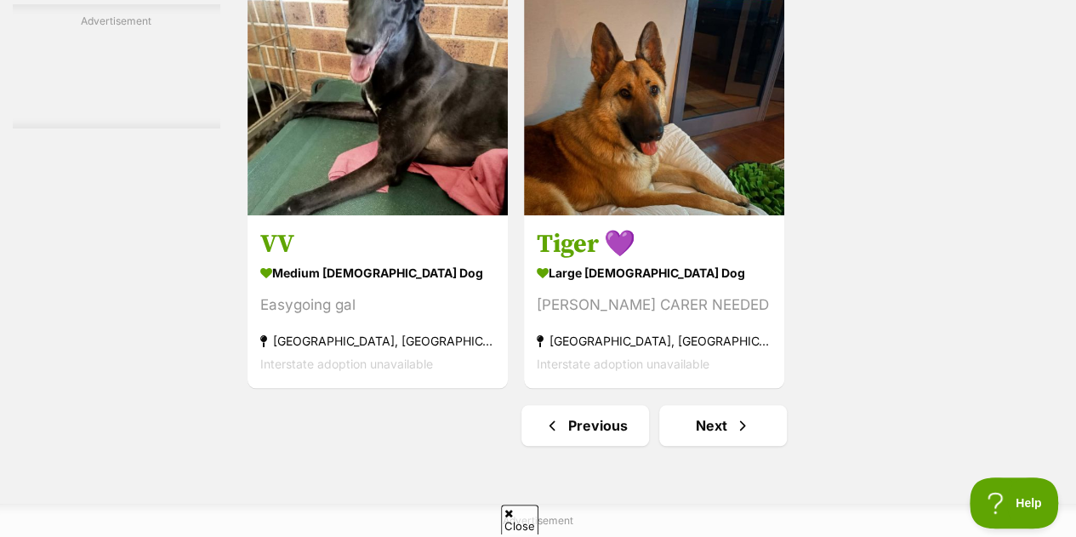
scroll to position [3913, 0]
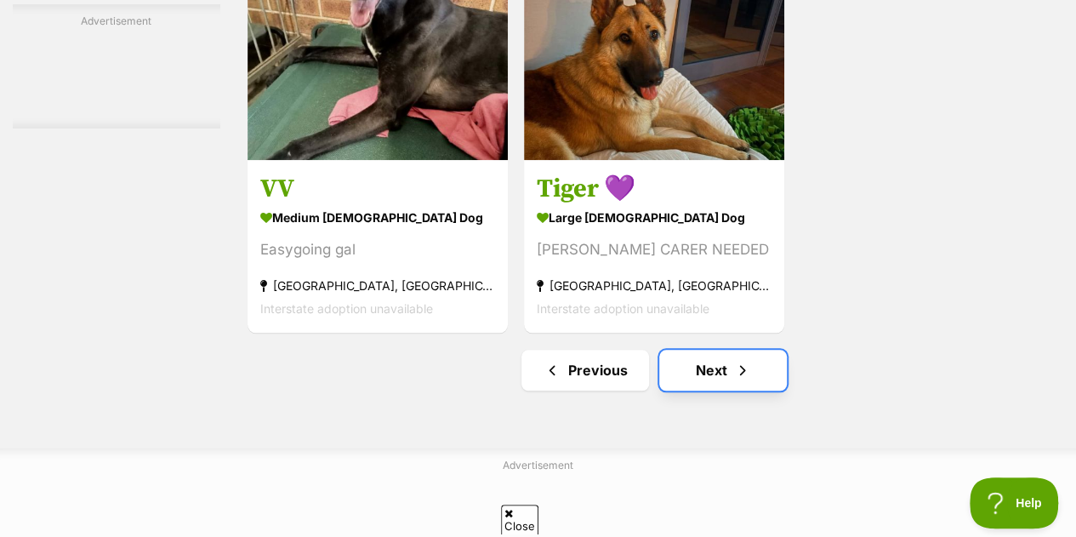
click at [705, 352] on link "Next" at bounding box center [723, 370] width 128 height 41
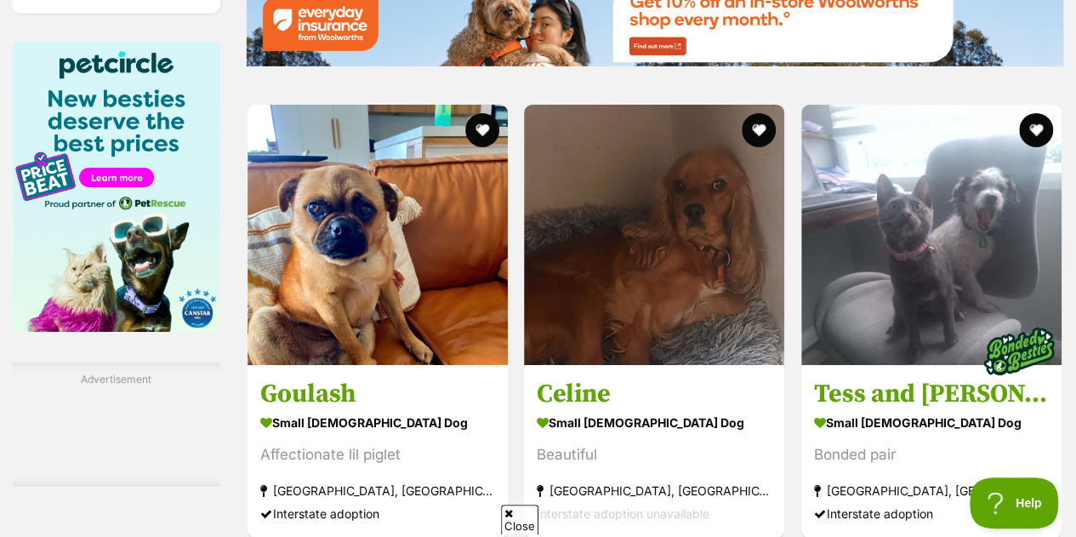
scroll to position [2892, 0]
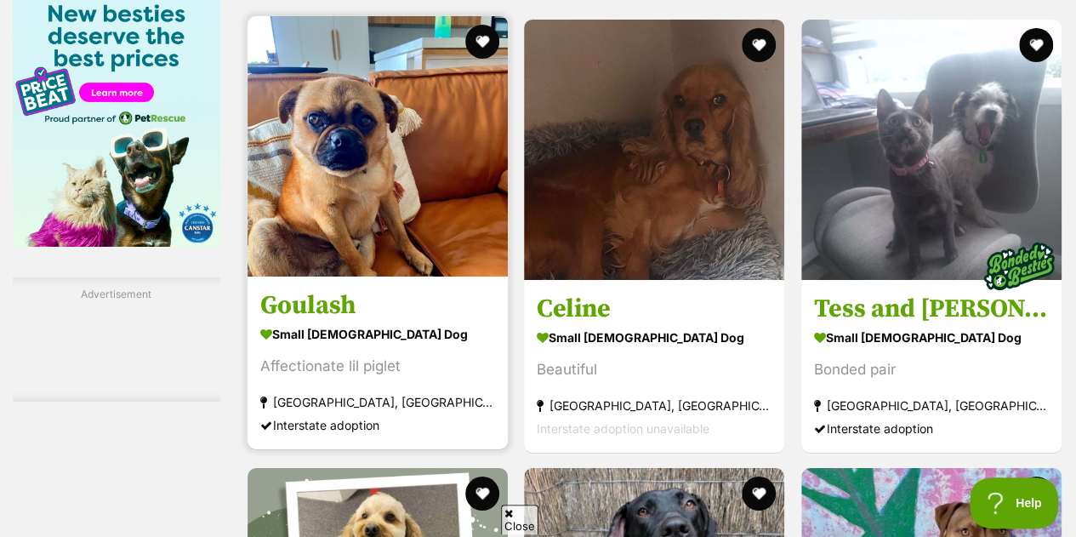
click at [342, 134] on img at bounding box center [378, 146] width 260 height 260
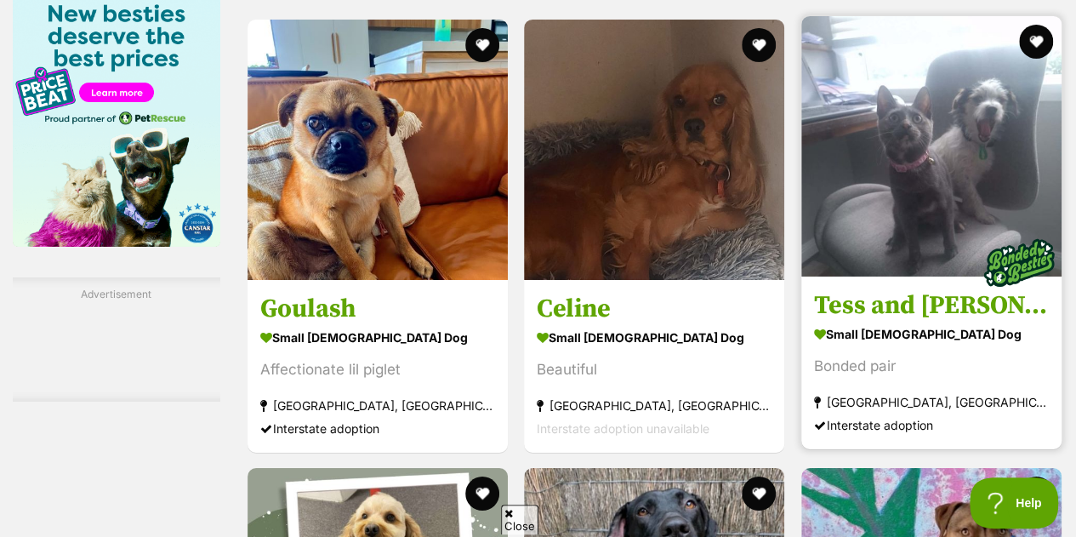
click at [949, 188] on img at bounding box center [931, 146] width 260 height 260
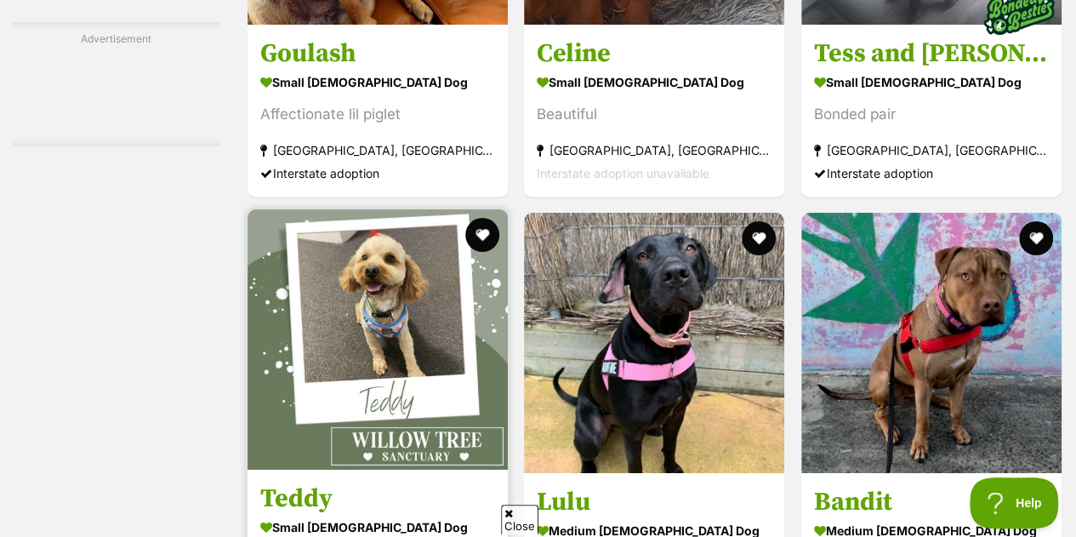
scroll to position [3233, 0]
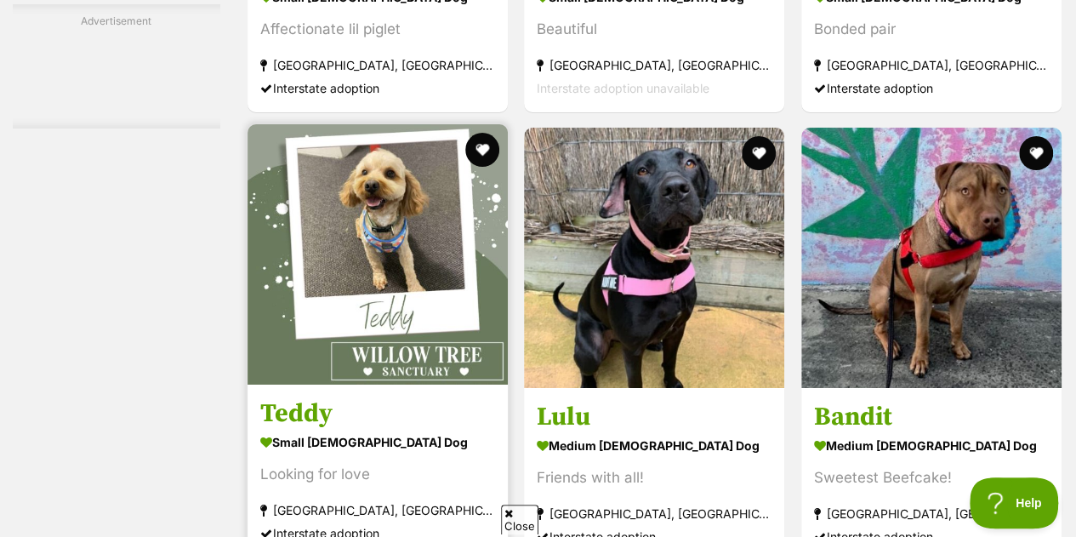
click at [424, 255] on img at bounding box center [378, 254] width 260 height 260
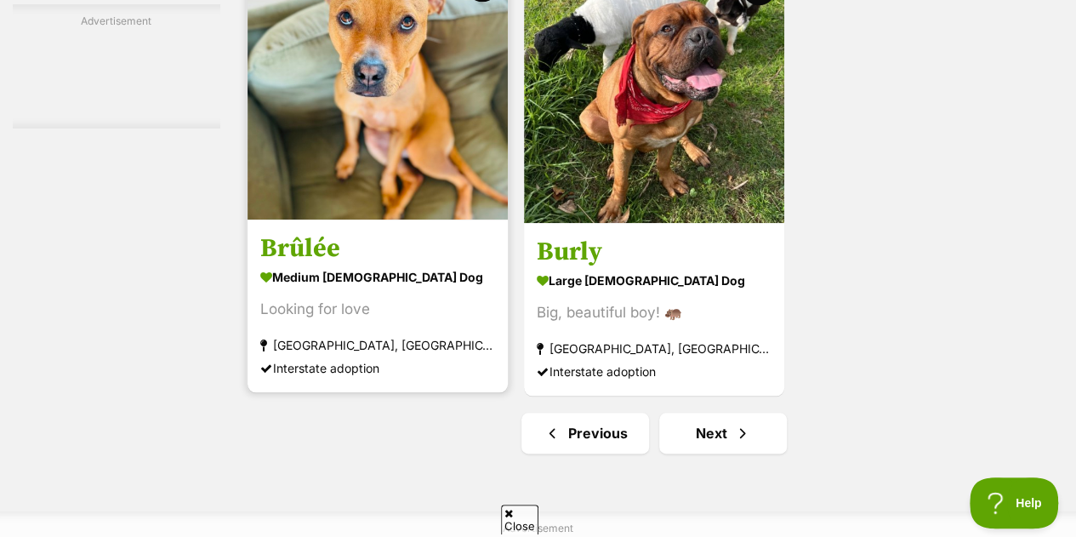
scroll to position [3998, 0]
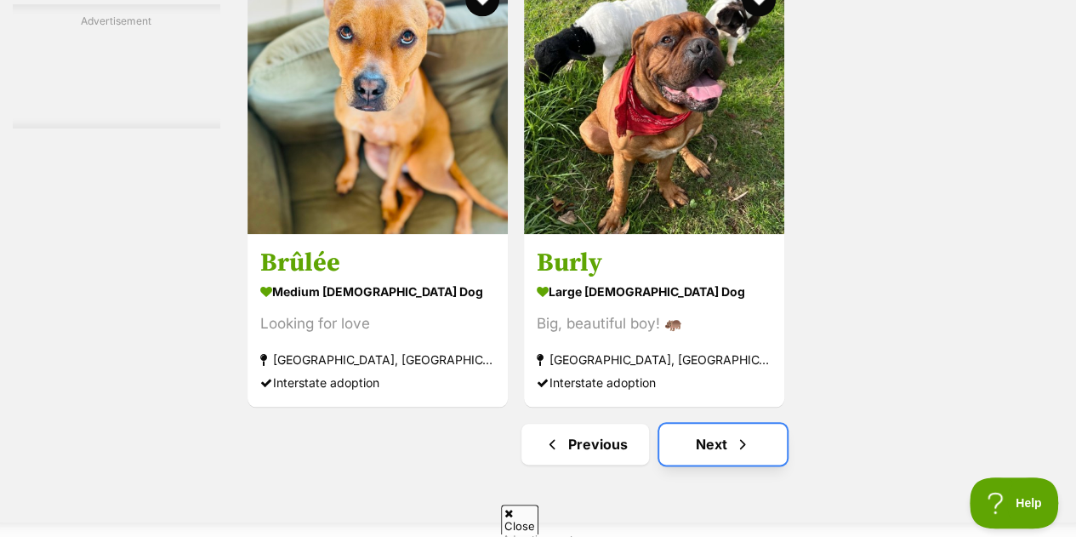
click at [723, 424] on link "Next" at bounding box center [723, 444] width 128 height 41
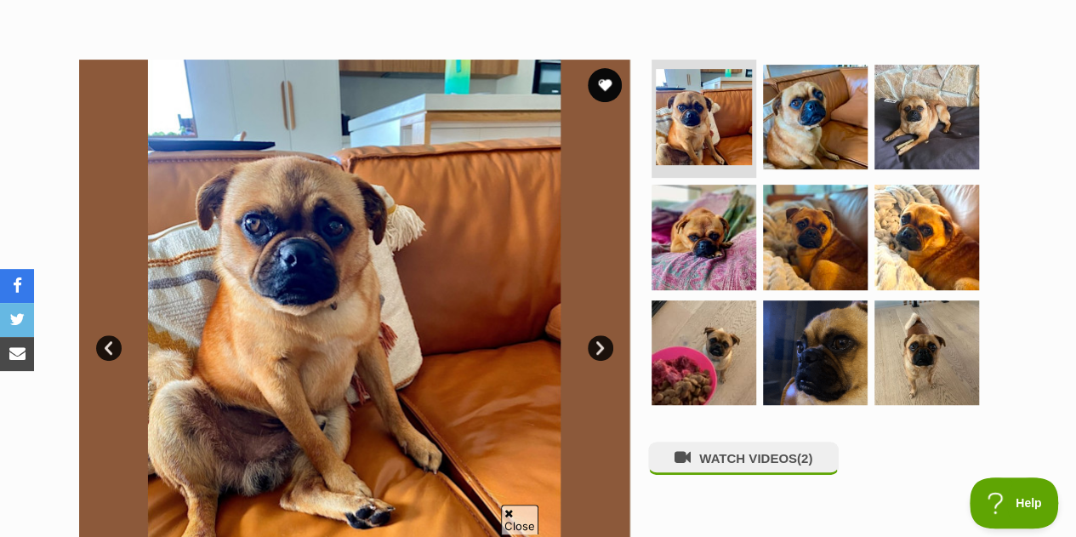
scroll to position [340, 0]
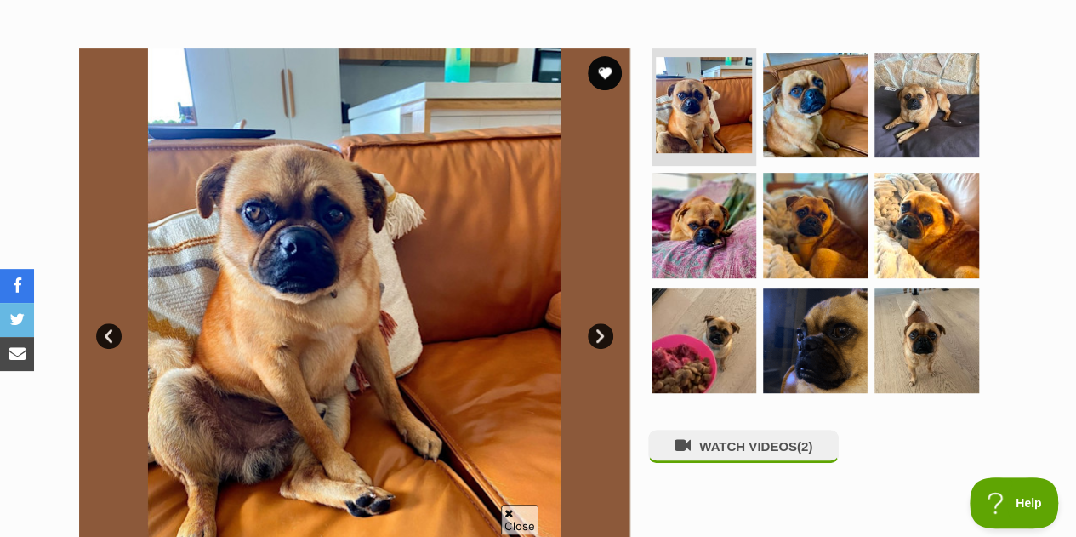
click at [597, 323] on link "Next" at bounding box center [601, 336] width 26 height 26
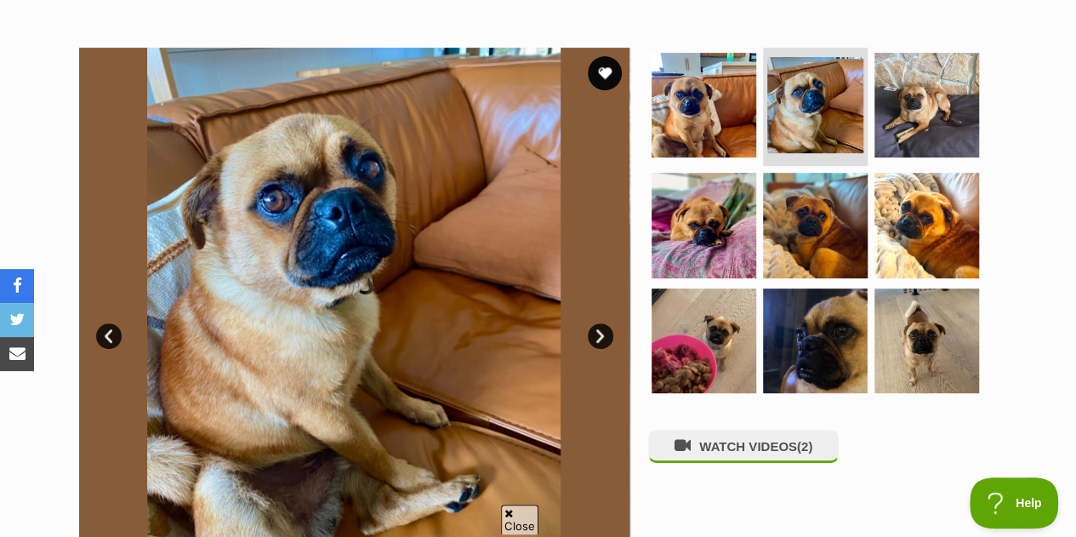
click at [597, 323] on link "Next" at bounding box center [601, 336] width 26 height 26
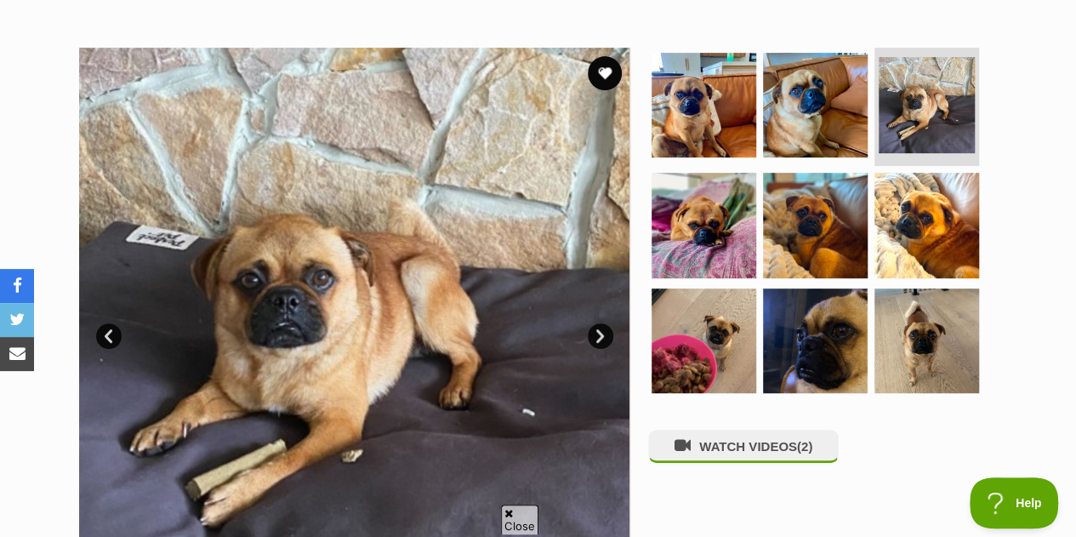
click at [597, 323] on link "Next" at bounding box center [601, 336] width 26 height 26
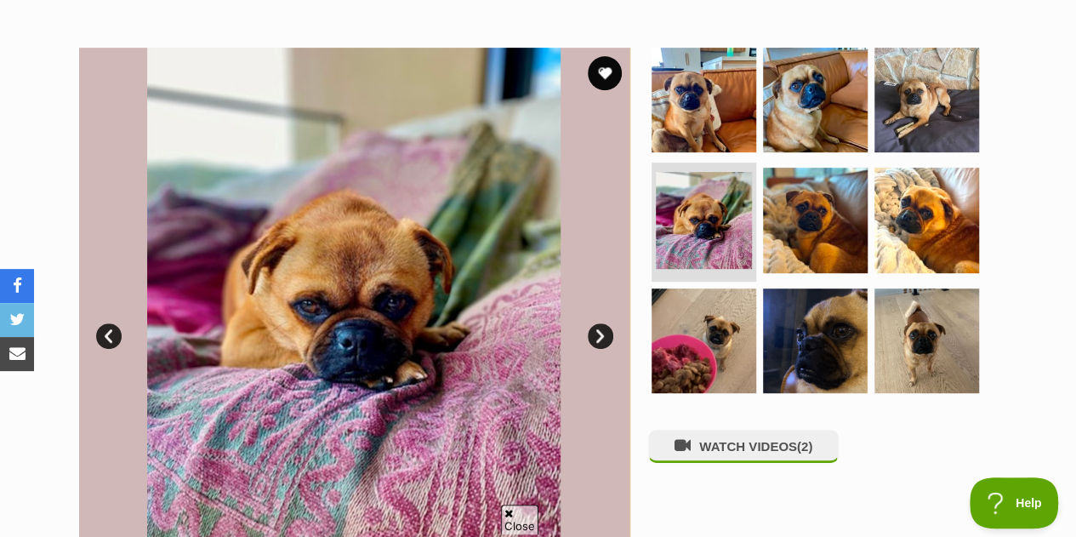
click at [597, 323] on link "Next" at bounding box center [601, 336] width 26 height 26
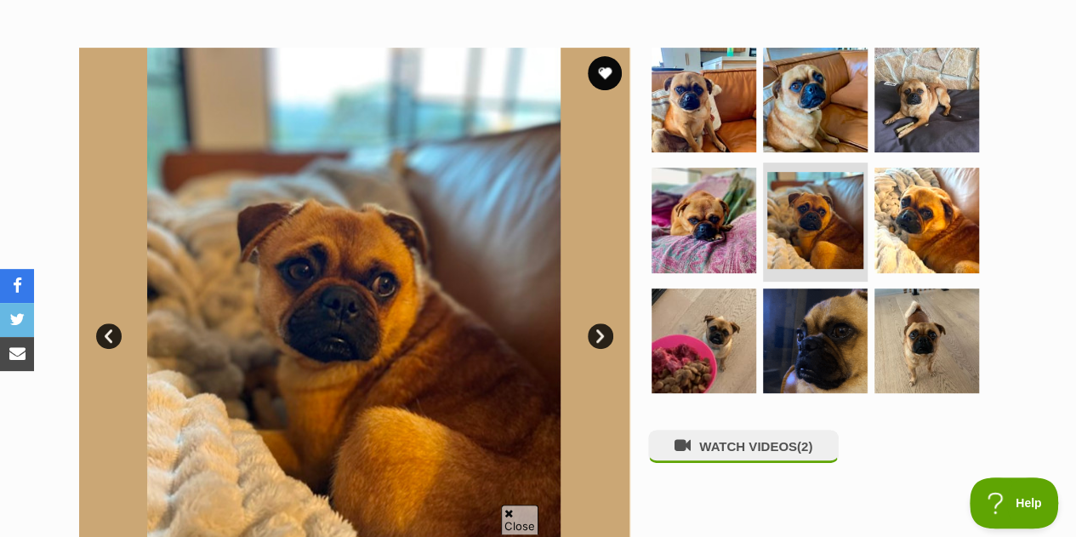
click at [597, 323] on link "Next" at bounding box center [601, 336] width 26 height 26
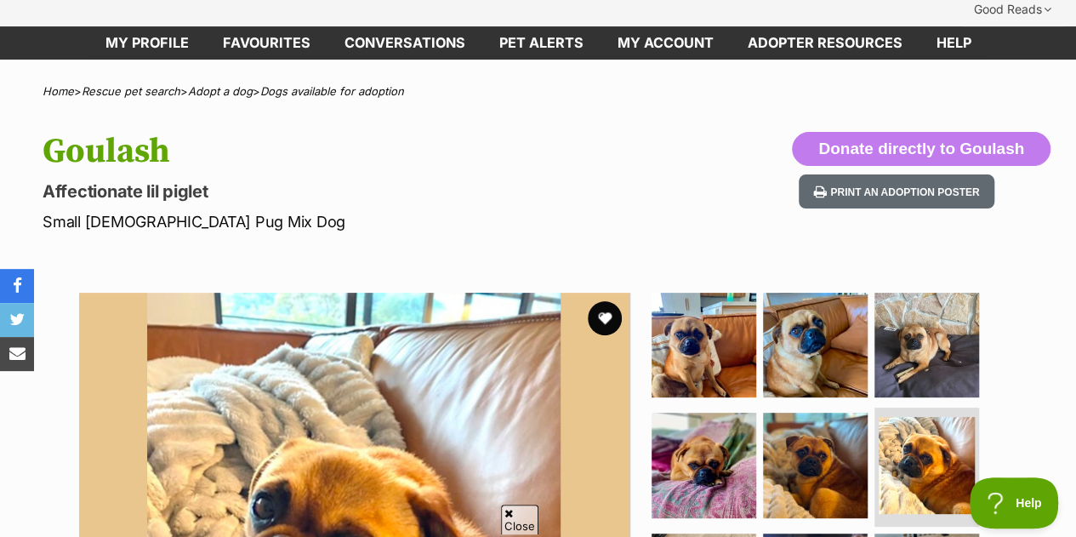
scroll to position [85, 0]
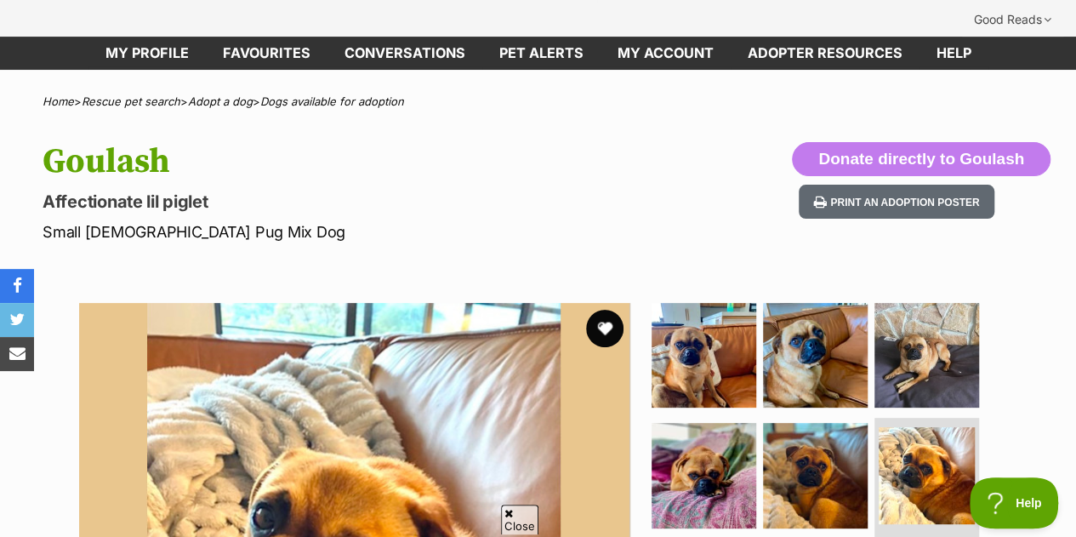
click at [600, 310] on button "favourite" at bounding box center [604, 328] width 37 height 37
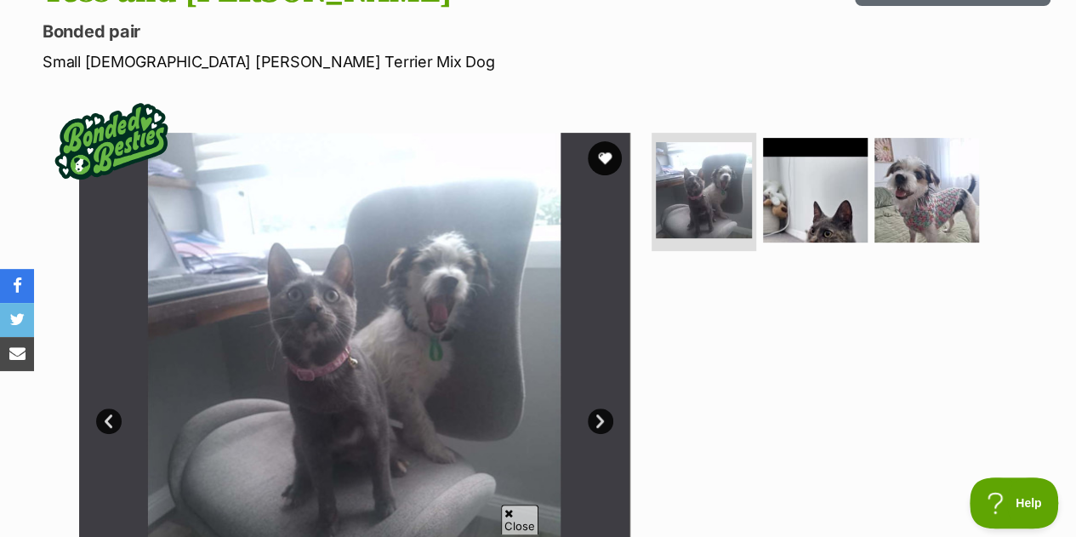
click at [601, 408] on link "Next" at bounding box center [601, 421] width 26 height 26
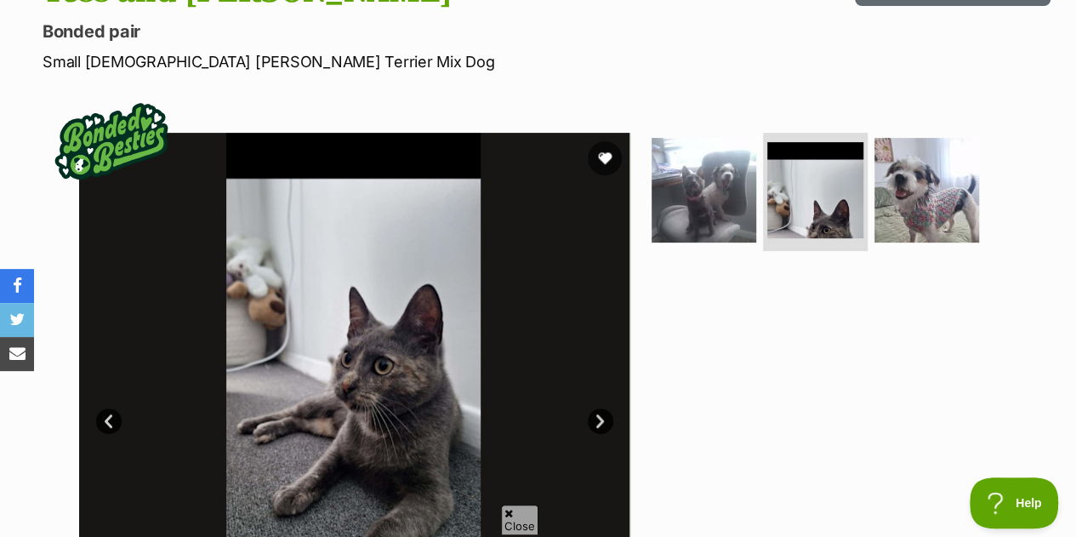
click at [600, 408] on link "Next" at bounding box center [601, 421] width 26 height 26
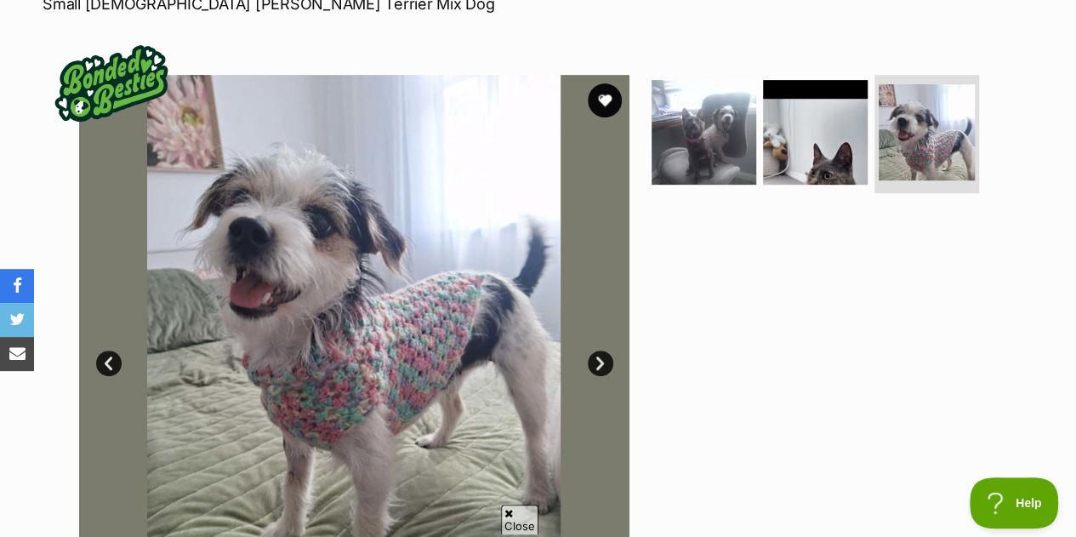
scroll to position [340, 0]
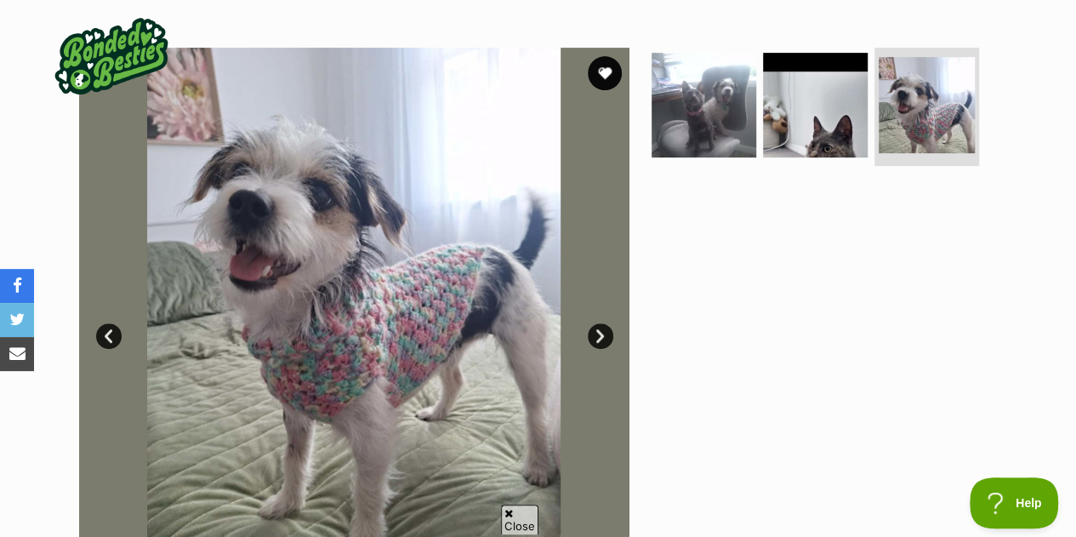
click at [112, 323] on link "Prev" at bounding box center [109, 336] width 26 height 26
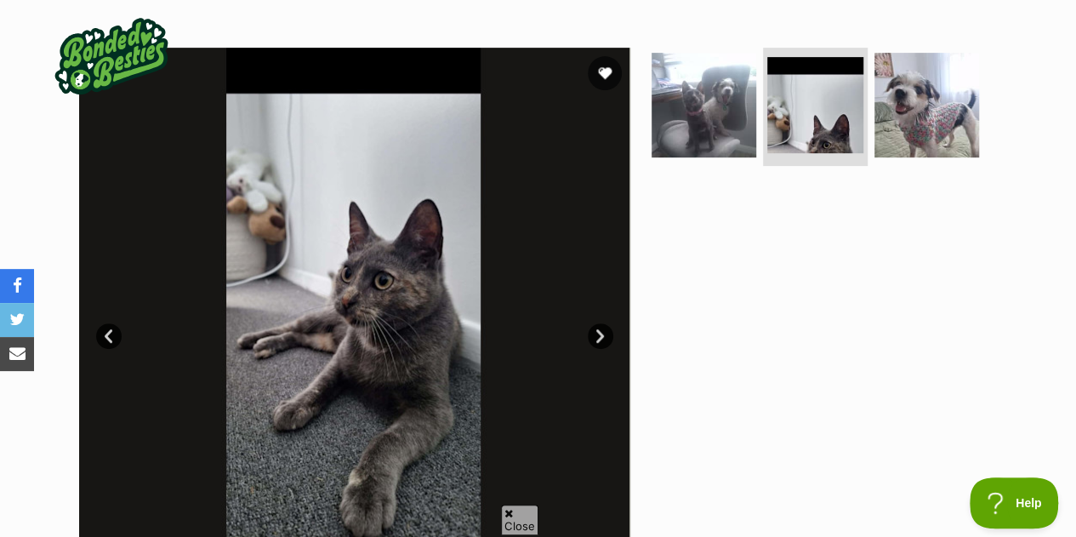
click at [112, 323] on link "Prev" at bounding box center [109, 336] width 26 height 26
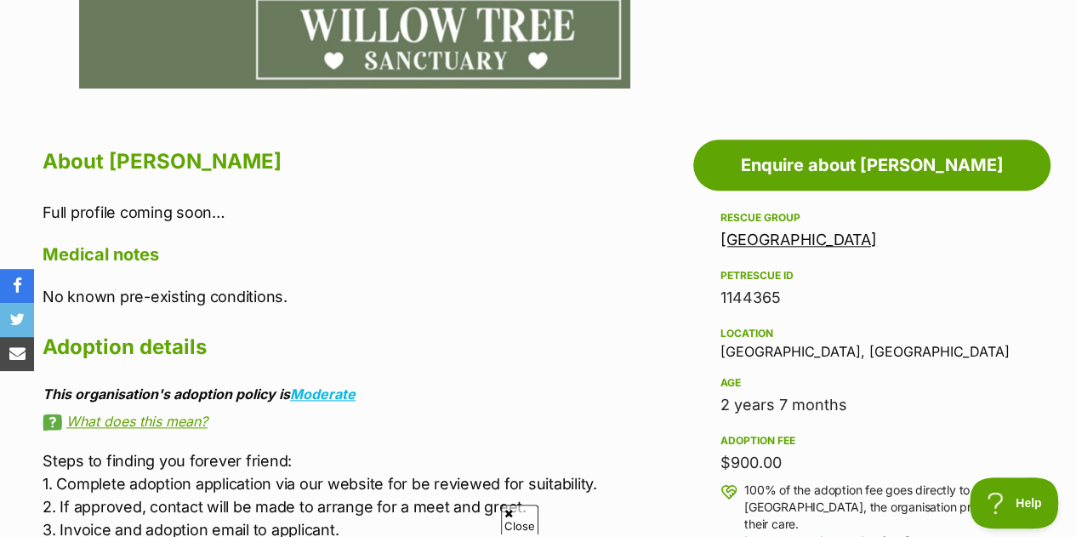
scroll to position [936, 0]
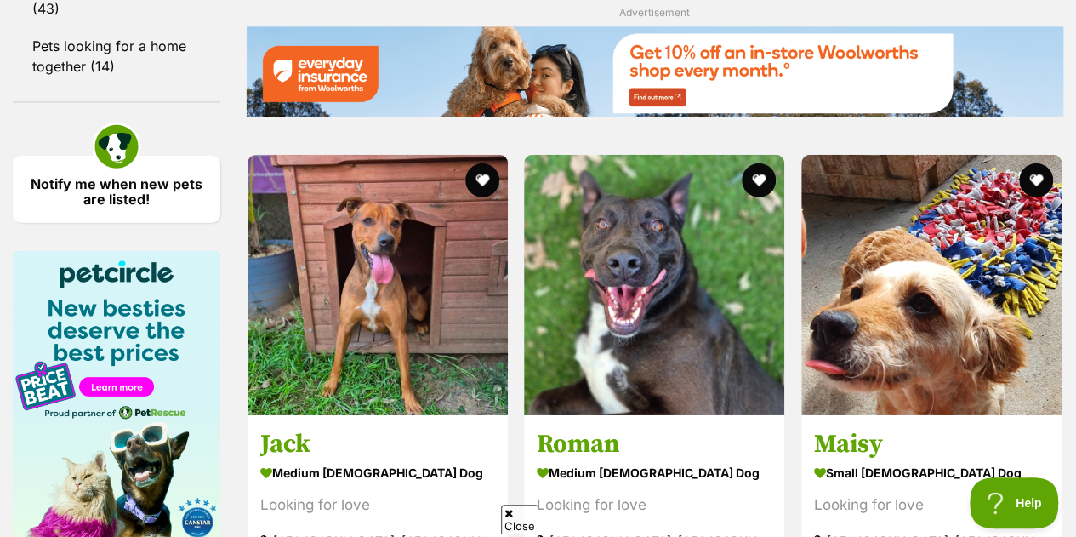
scroll to position [2637, 0]
